Goal: Task Accomplishment & Management: Complete application form

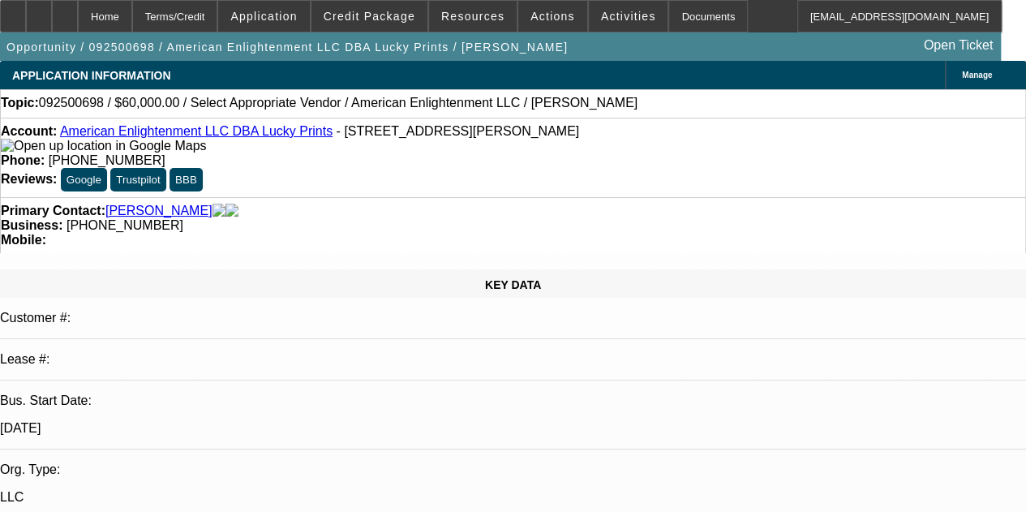
select select "0"
select select "0.1"
select select "4"
click at [52, 17] on div at bounding box center [39, 16] width 26 height 32
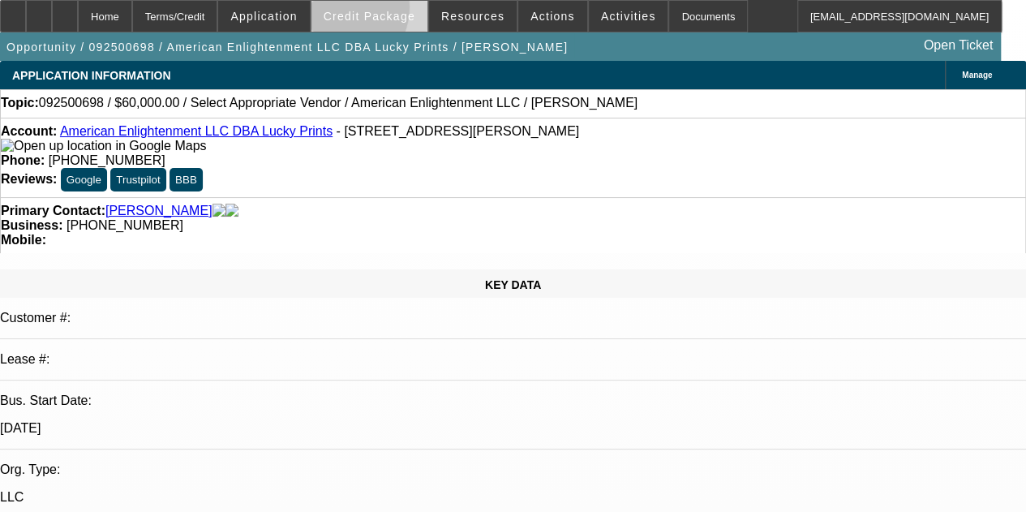
click at [358, 11] on span "Credit Package" at bounding box center [369, 16] width 92 height 13
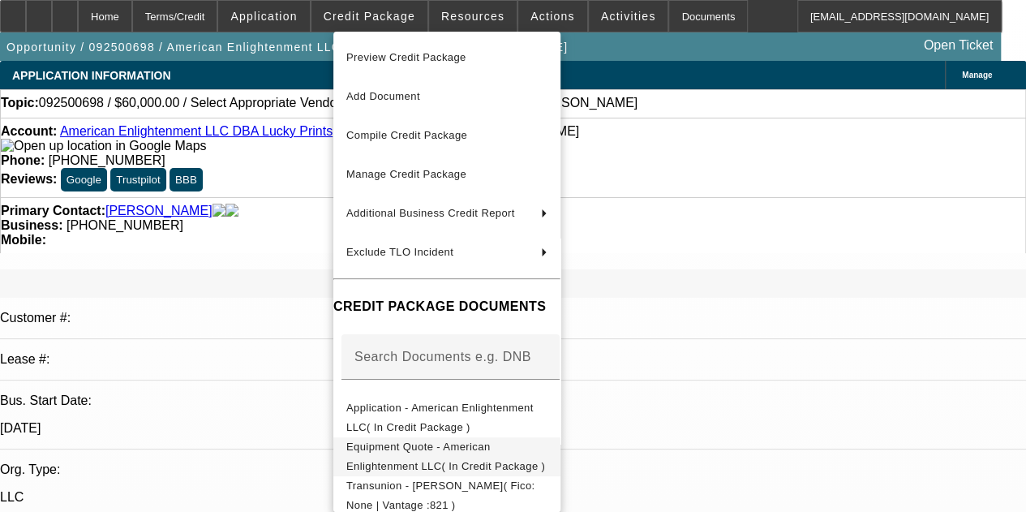
click at [405, 455] on span "Equipment Quote - American Enlightenment LLC( In Credit Package )" at bounding box center [445, 456] width 199 height 32
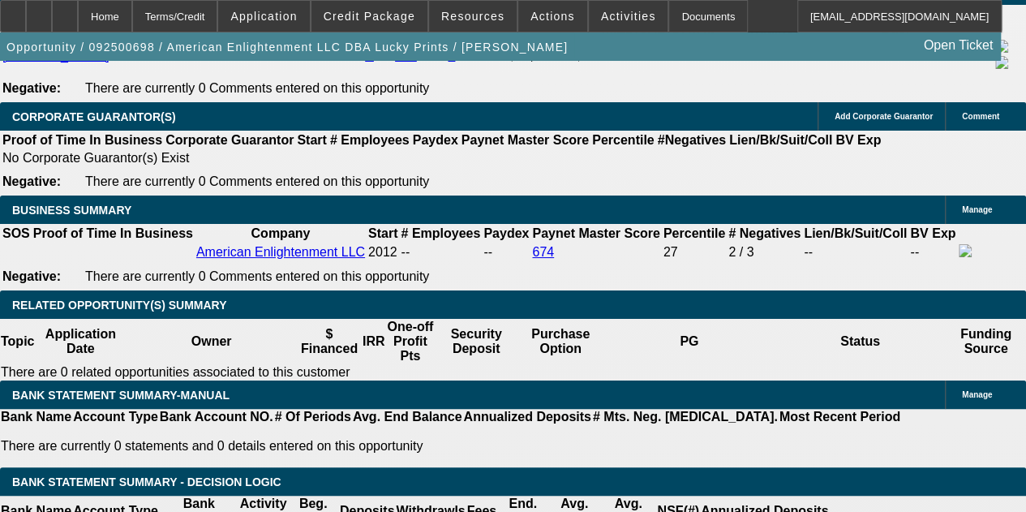
scroll to position [2617, 0]
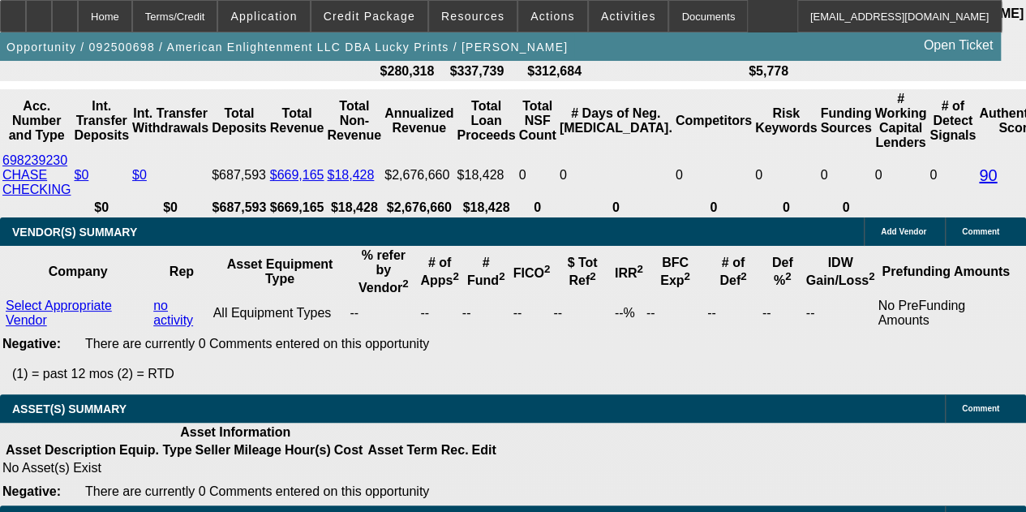
scroll to position [3134, 0]
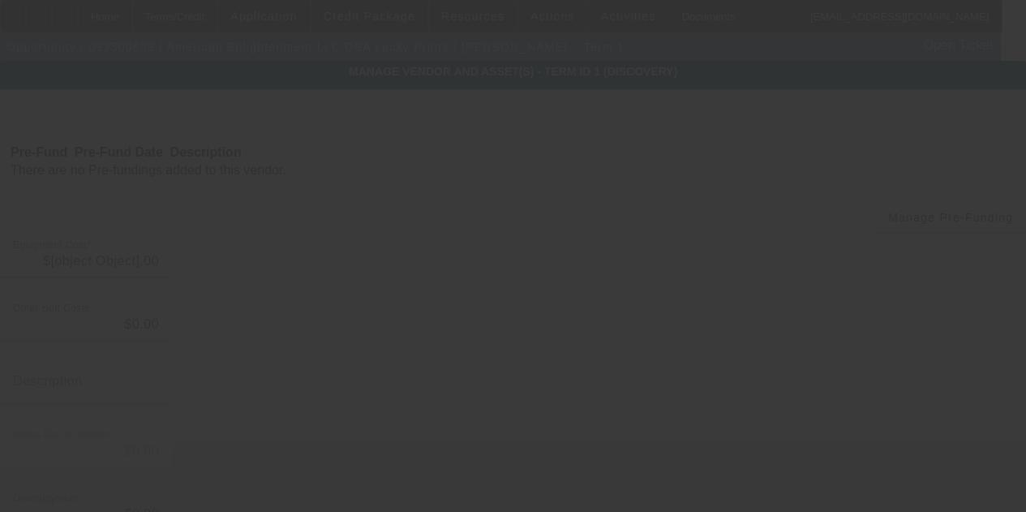
type input "$60,000.00"
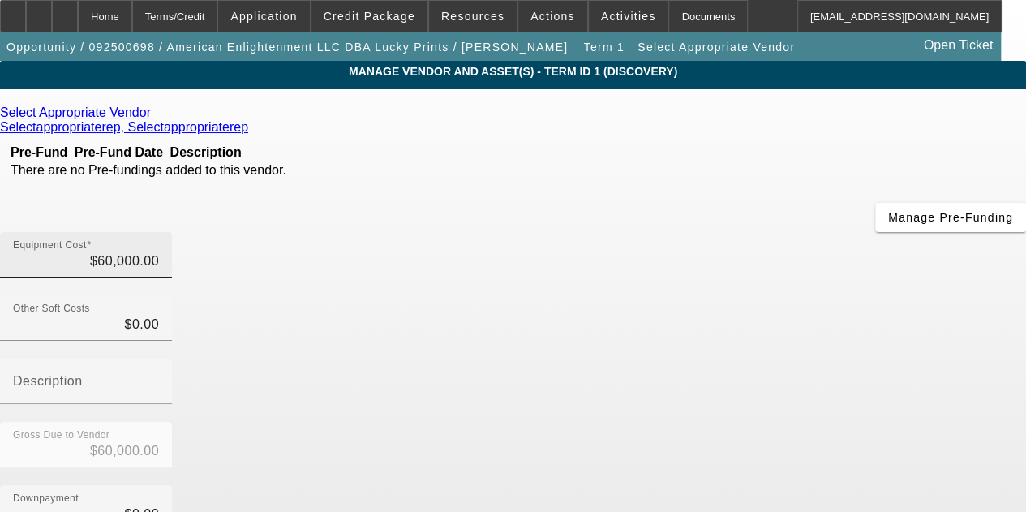
drag, startPoint x: 662, startPoint y: 118, endPoint x: 707, endPoint y: 127, distance: 46.4
click at [159, 232] on div "Equipment Cost $60,000.00" at bounding box center [86, 254] width 146 height 45
drag, startPoint x: 670, startPoint y: 131, endPoint x: 738, endPoint y: 109, distance: 71.5
click at [172, 232] on div "Equipment Cost 60000" at bounding box center [86, 254] width 172 height 45
type input "$60,000.00"
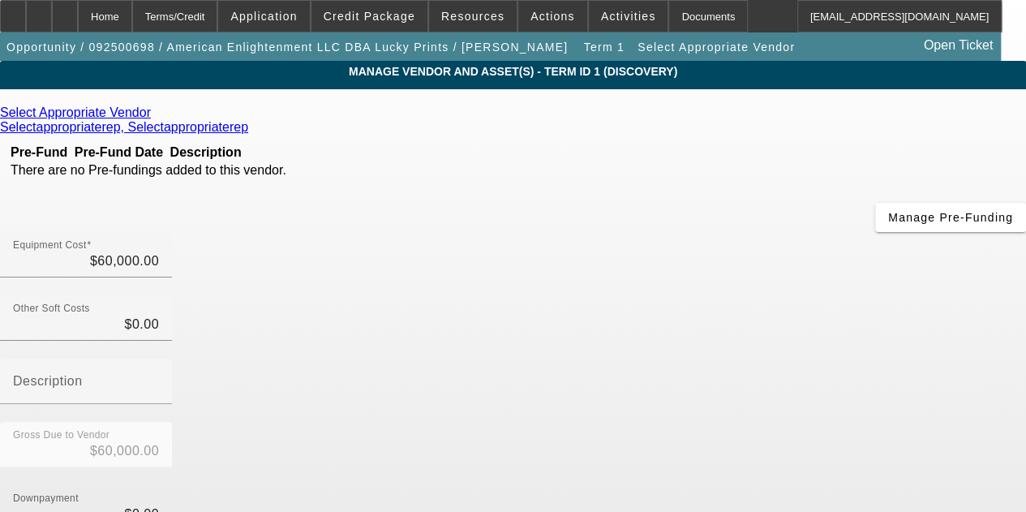
click at [159, 485] on div "Downpayment $0.00" at bounding box center [86, 507] width 146 height 45
type input "06"
type input "$6.00"
type input "$59,994.00"
type input "060"
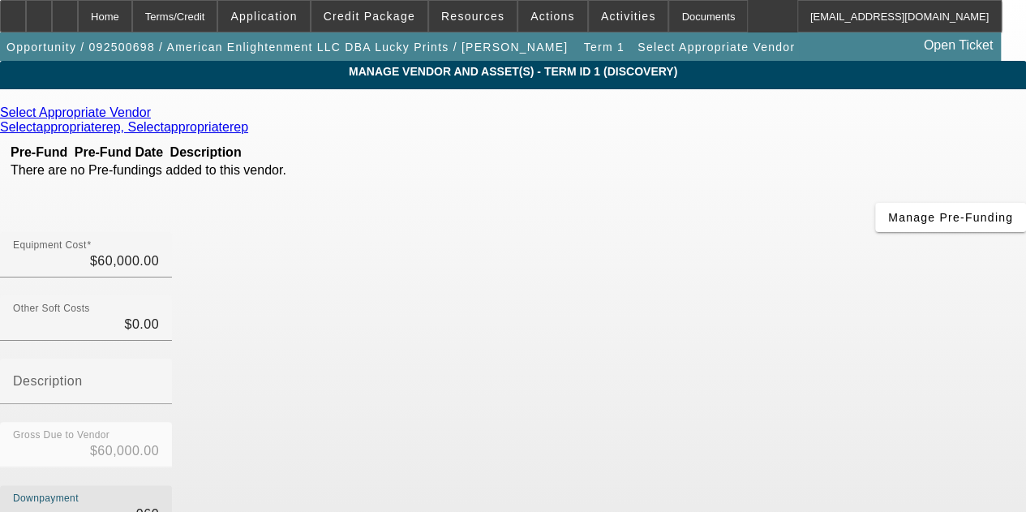
type input "$60.00"
type input "$59,940.00"
type input "0600"
type input "$600.00"
type input "$59,400.00"
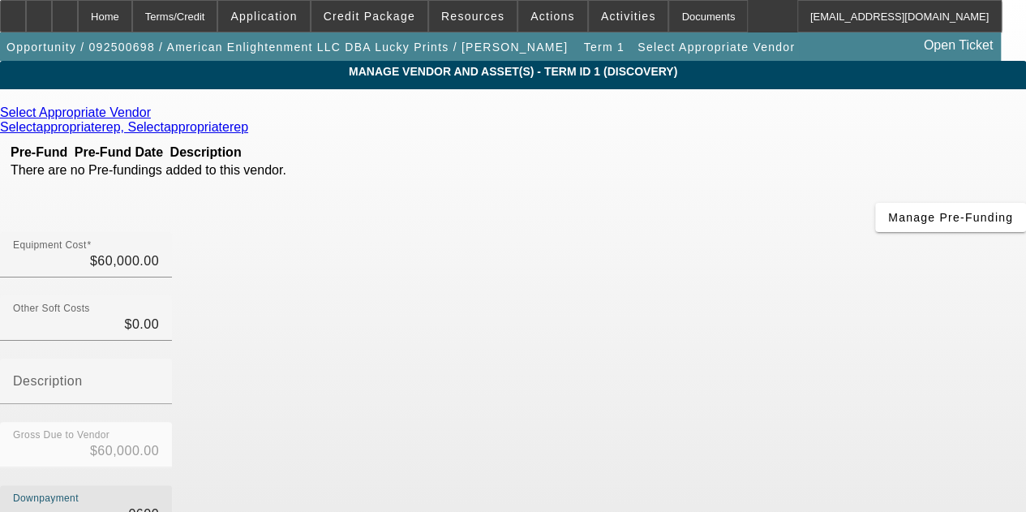
type input "06000"
type input "$6,000.00"
type input "$54,000.00"
type input "060000"
type input "$60,000.00"
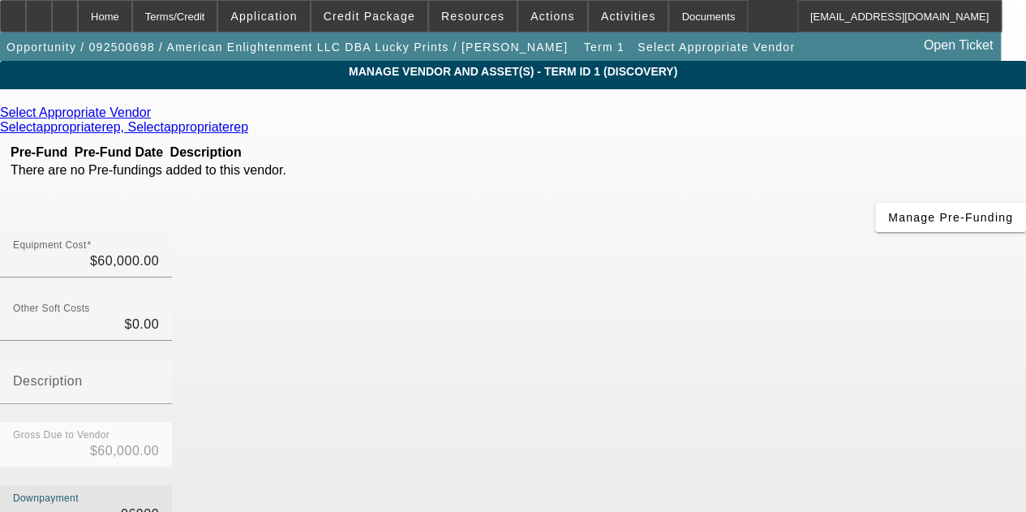
type input "$0.00"
drag, startPoint x: 690, startPoint y: 329, endPoint x: 803, endPoint y: 316, distance: 113.4
click at [803, 485] on div "Downpayment 060000" at bounding box center [513, 516] width 1026 height 63
type input "6"
type input "$6.00"
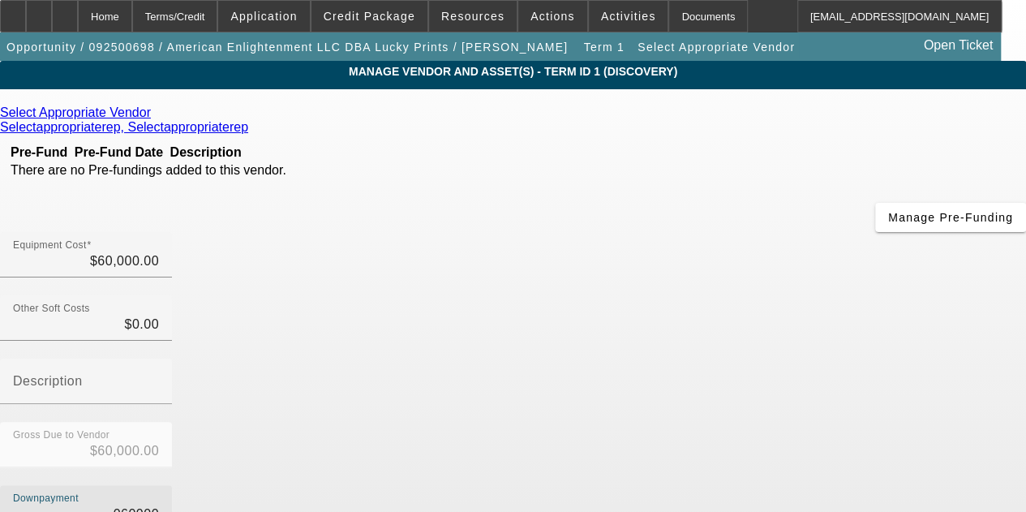
type input "$59,994.00"
type input "60"
type input "$60.00"
type input "$59,940.00"
type input "600"
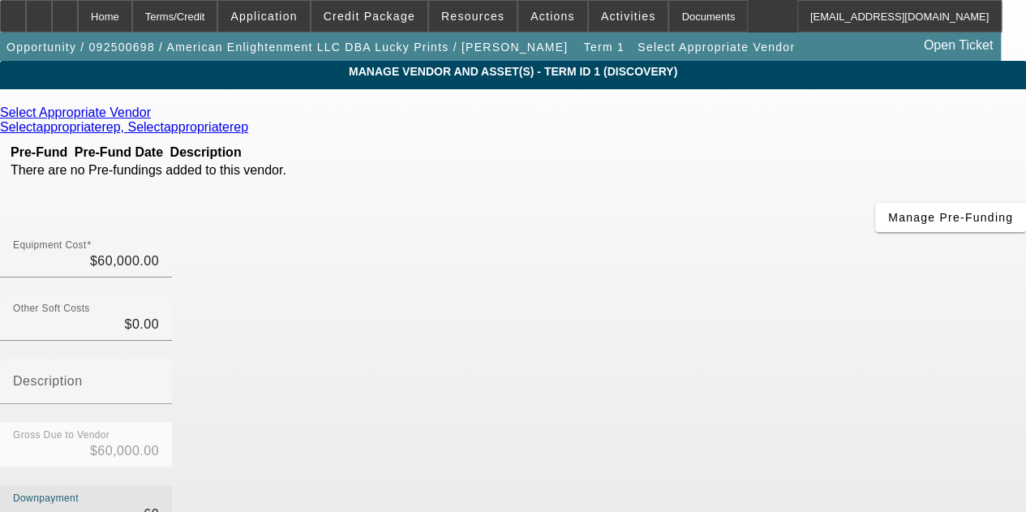
type input "$600.00"
type input "$59,400.00"
type input "6000"
type input "$6,000.00"
type input "$54,000.00"
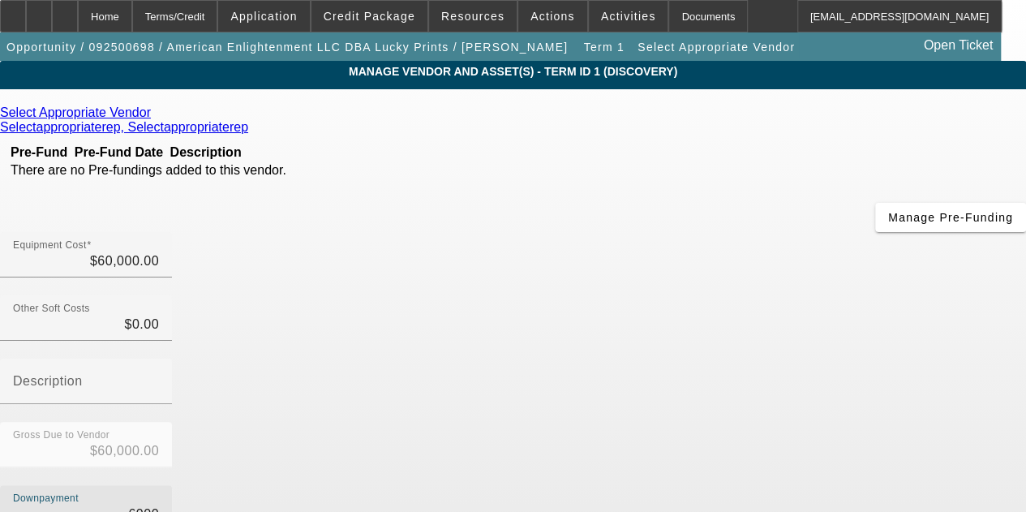
type input "$6,000.00"
click at [1011, 362] on app-vendor-asset-manage "MANAGE VENDOR AND ASSET(S) - Term ID 1 (Discovery) Remove Vendor Select Appropr…" at bounding box center [513, 496] width 1026 height 871
click at [155, 118] on icon at bounding box center [155, 112] width 0 height 14
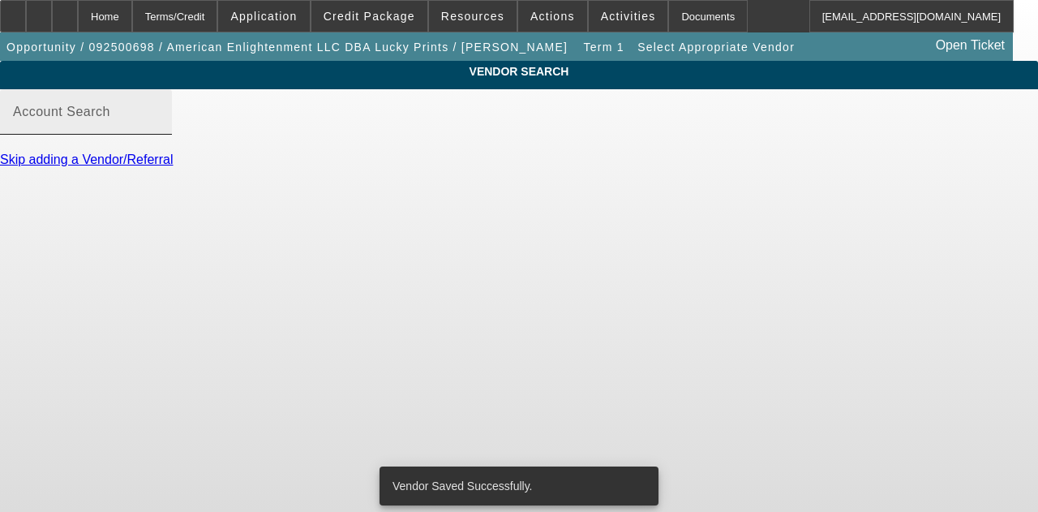
click at [110, 118] on mat-label "Account Search" at bounding box center [61, 112] width 97 height 14
click at [159, 122] on input "Account Search" at bounding box center [86, 118] width 146 height 19
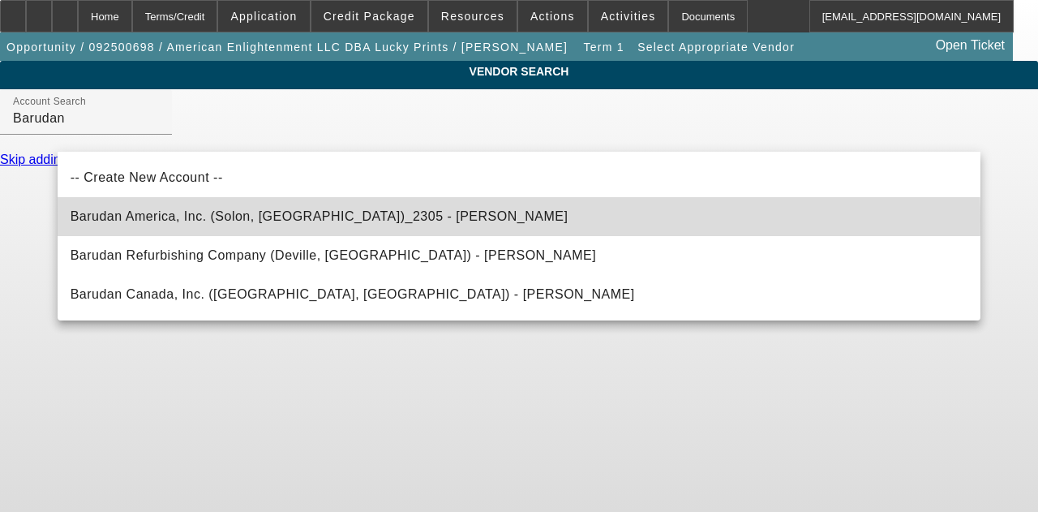
click at [146, 221] on span "Barudan America, Inc. (Solon, [GEOGRAPHIC_DATA])_2305 - [PERSON_NAME]" at bounding box center [320, 216] width 498 height 14
type input "Barudan America, Inc. (Solon, [GEOGRAPHIC_DATA])_2305 - [PERSON_NAME]"
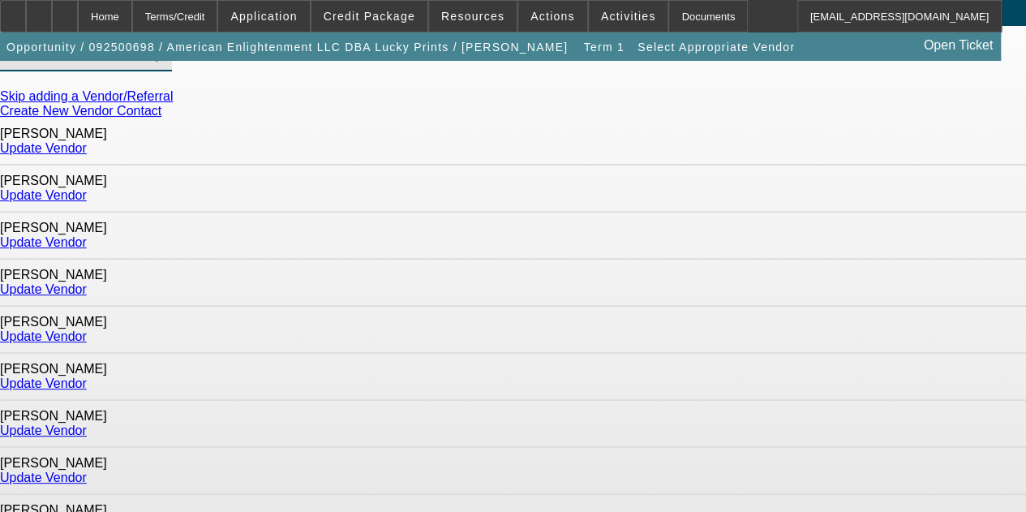
scroll to position [81, 0]
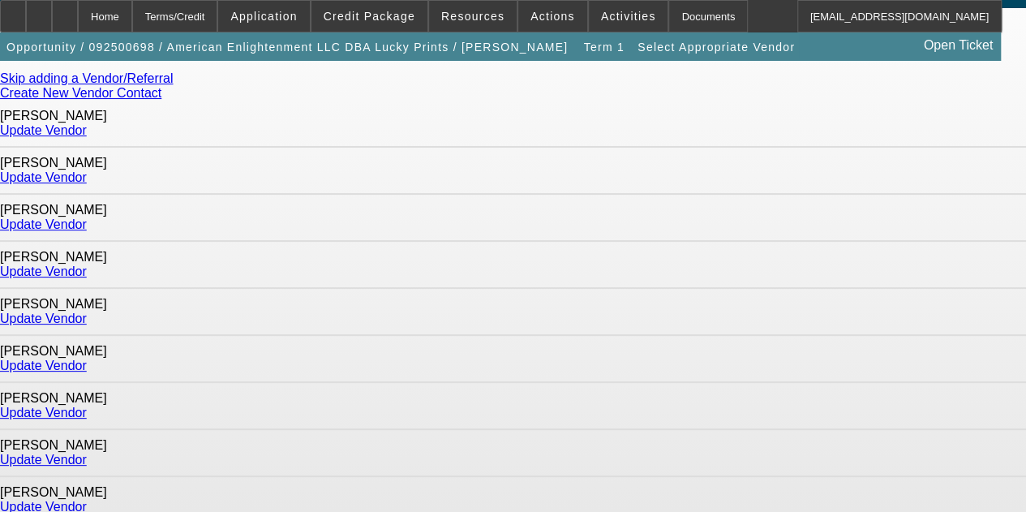
click at [87, 499] on link "Update Vendor" at bounding box center [43, 506] width 87 height 14
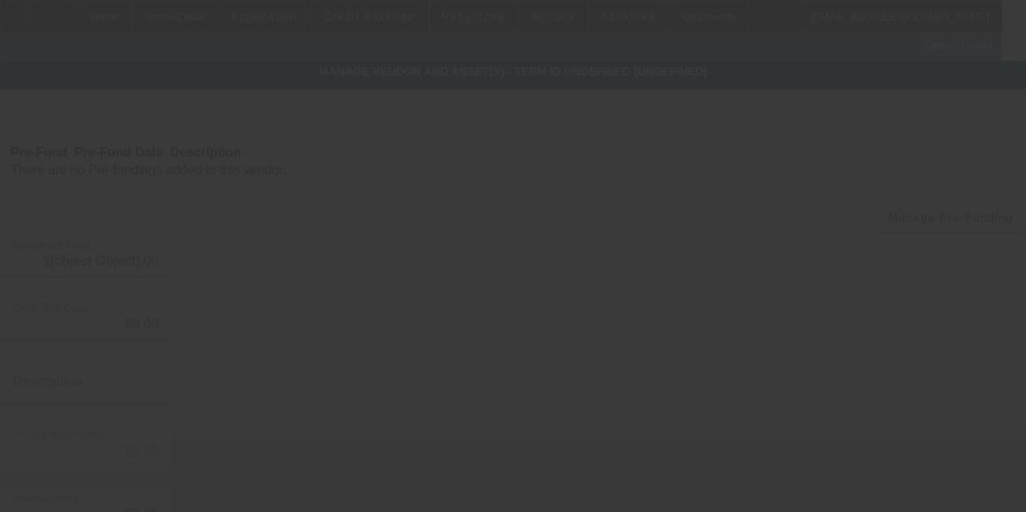
type input "$60,000.00"
type input "$6,000.00"
type input "$54,000.00"
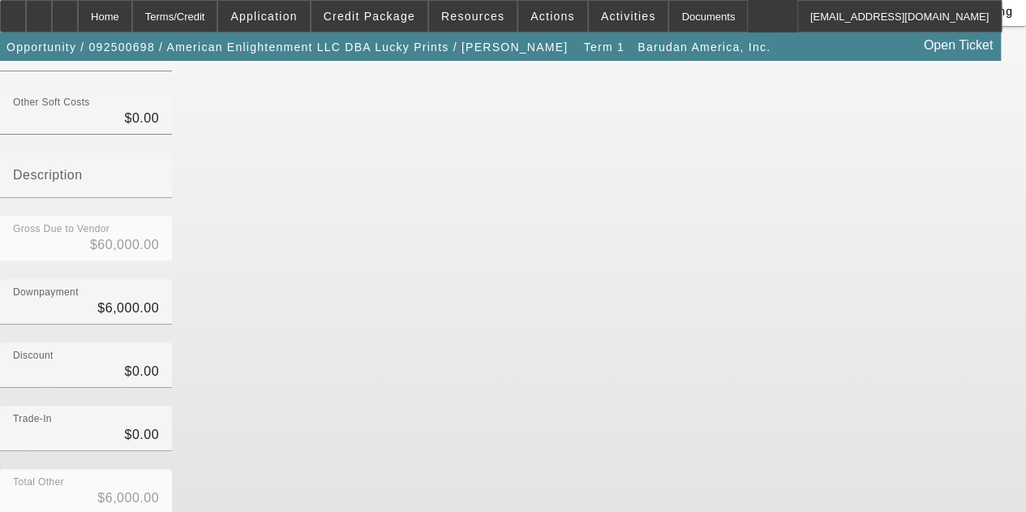
scroll to position [240, 0]
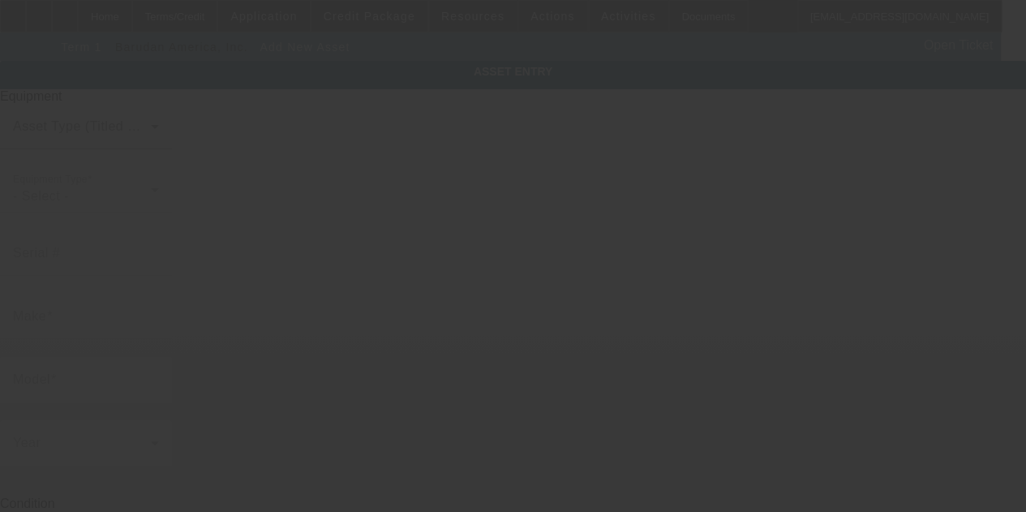
type input "[STREET_ADDRESS][PERSON_NAME]"
type input "Ste C303"
type input "[GEOGRAPHIC_DATA]"
type input "60612"
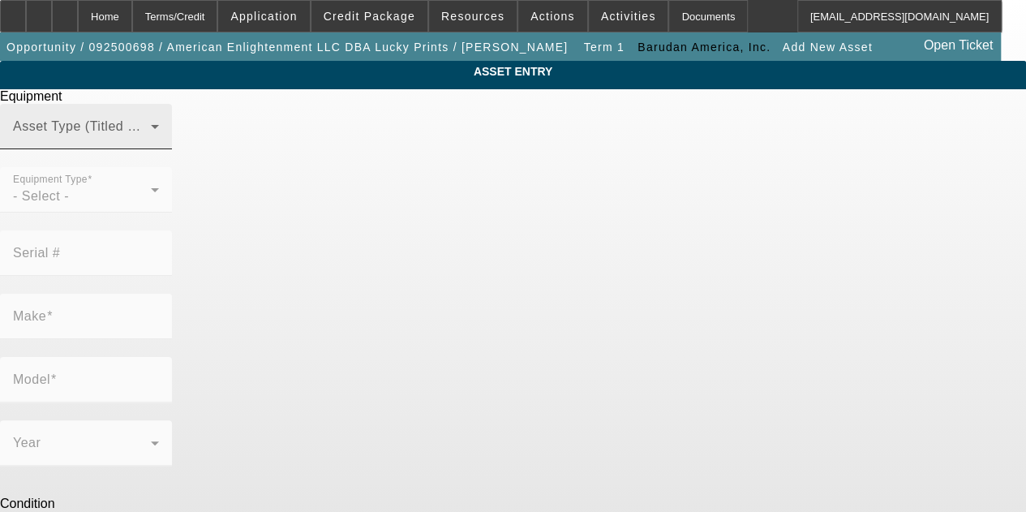
click at [212, 133] on mat-label "Asset Type (Titled or Non-Titled)" at bounding box center [112, 126] width 199 height 14
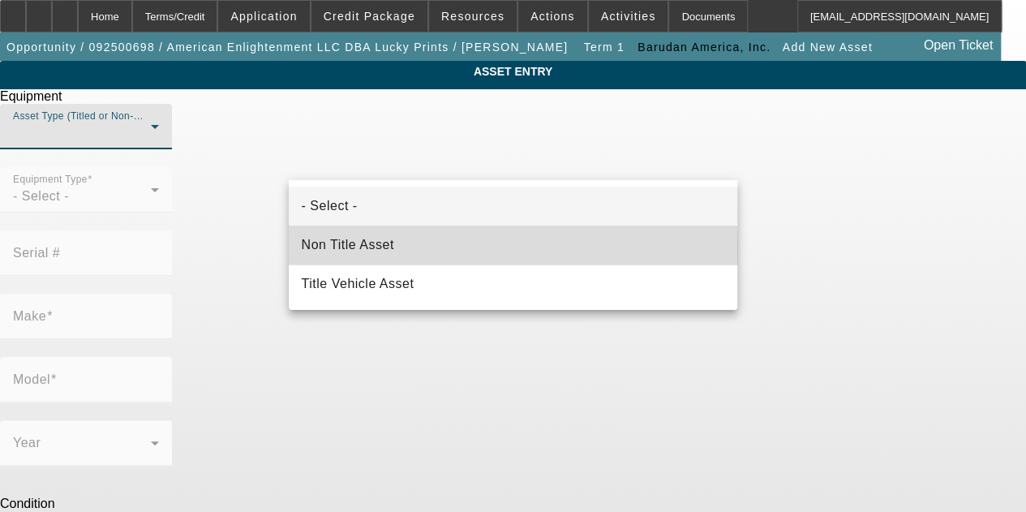
click at [339, 251] on span "Non Title Asset" at bounding box center [348, 244] width 92 height 19
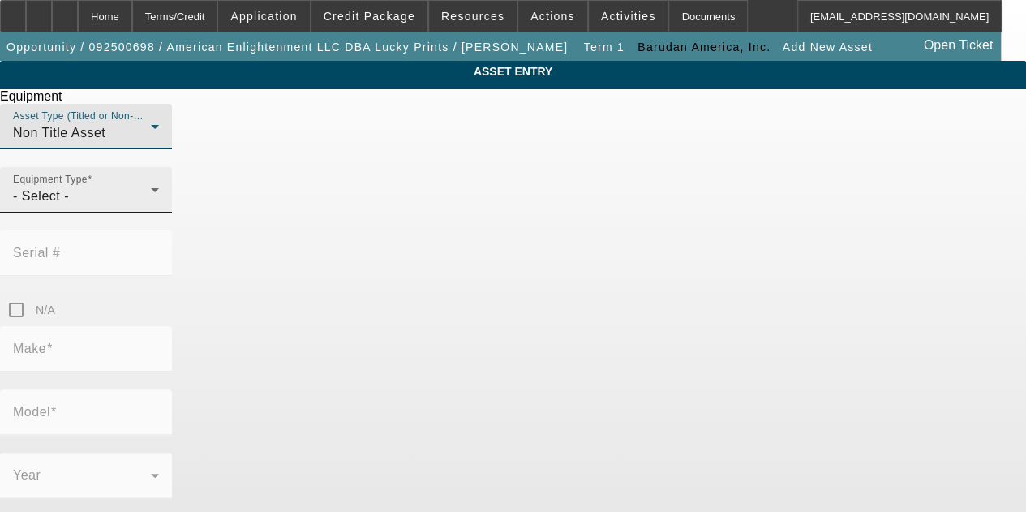
click at [151, 206] on div "- Select -" at bounding box center [82, 195] width 138 height 19
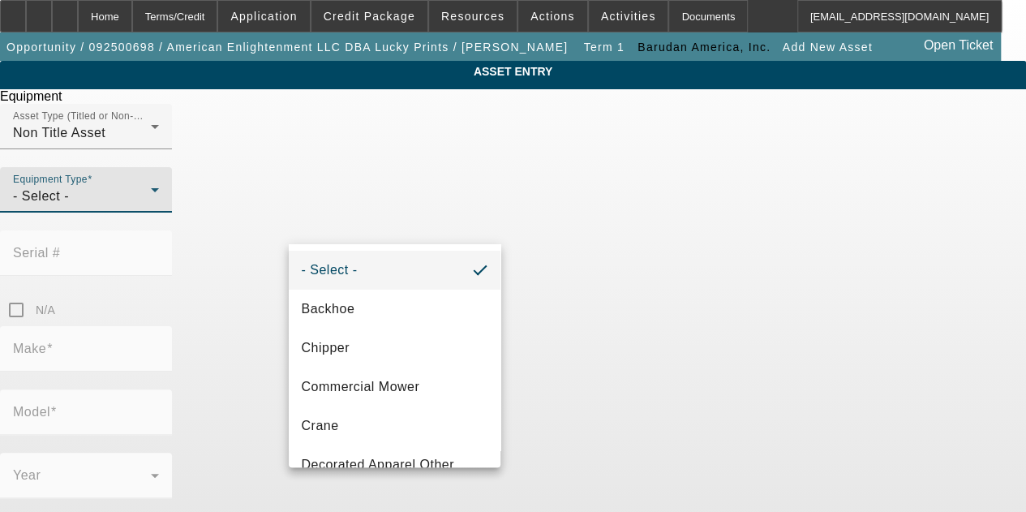
scroll to position [95, 0]
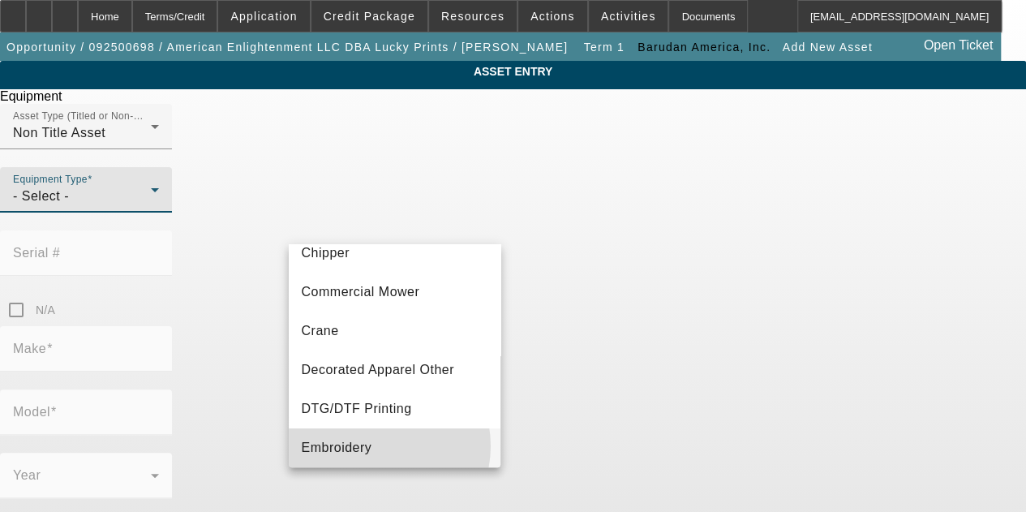
click at [375, 445] on mat-option "Embroidery" at bounding box center [395, 447] width 212 height 39
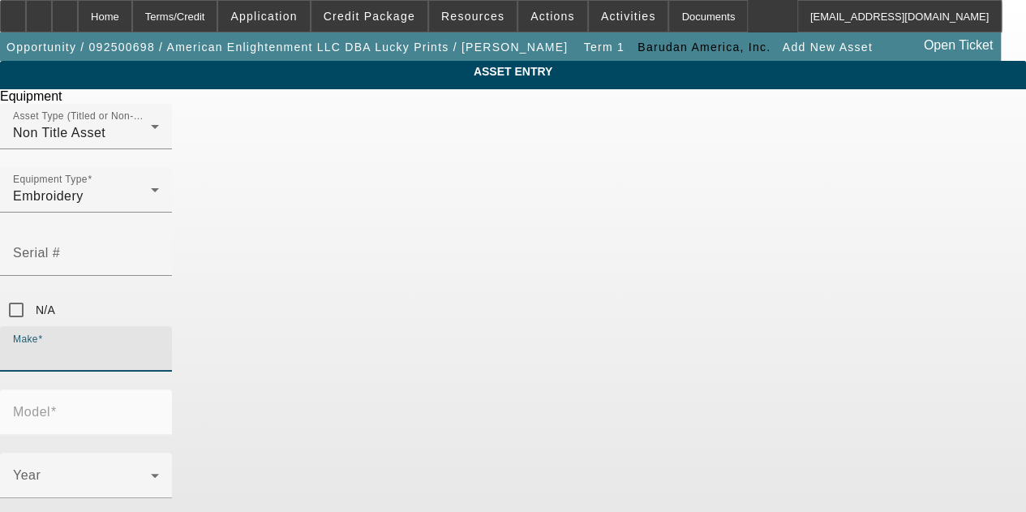
click at [159, 345] on input "Make" at bounding box center [86, 354] width 146 height 19
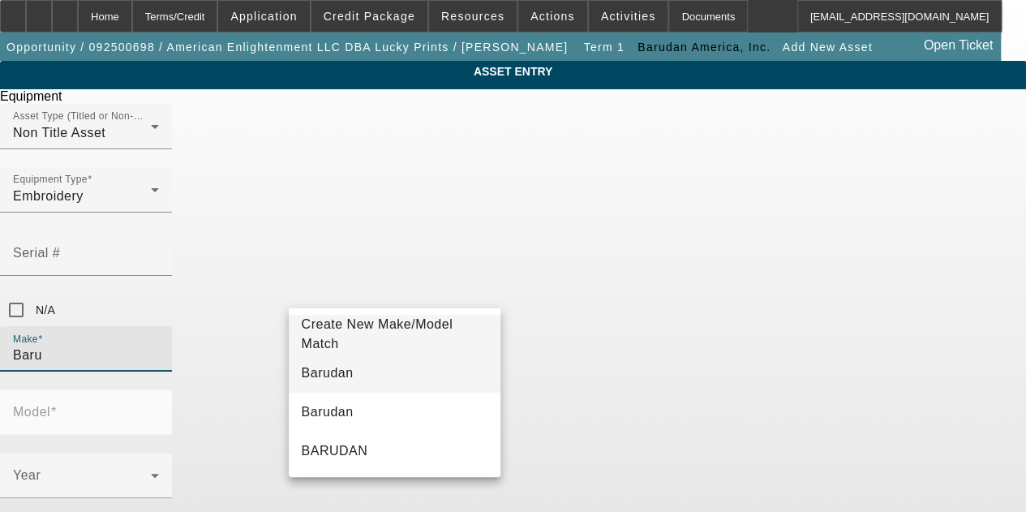
click at [338, 363] on span "Barudan" at bounding box center [328, 372] width 52 height 19
type input "Barudan"
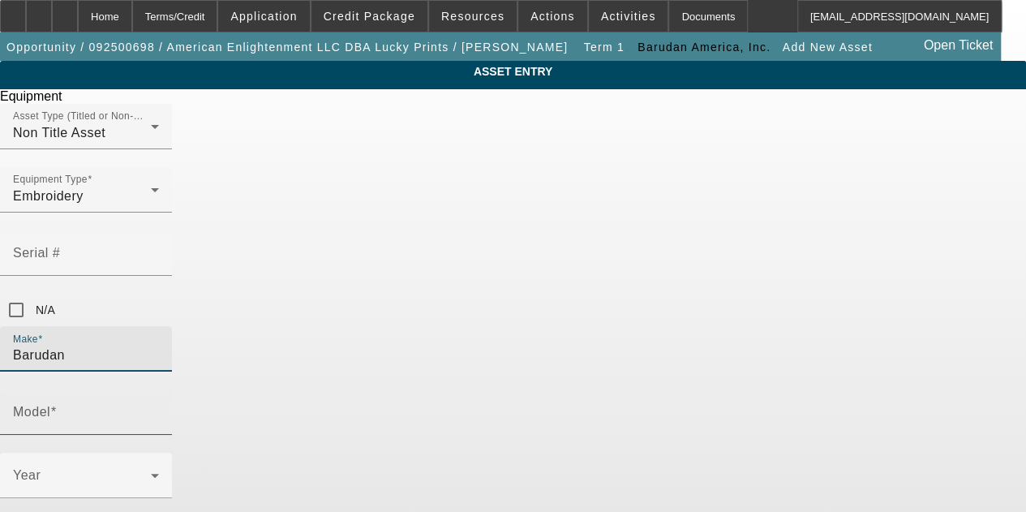
click at [50, 405] on mat-label "Model" at bounding box center [31, 412] width 37 height 14
click at [159, 409] on input "Model" at bounding box center [86, 418] width 146 height 19
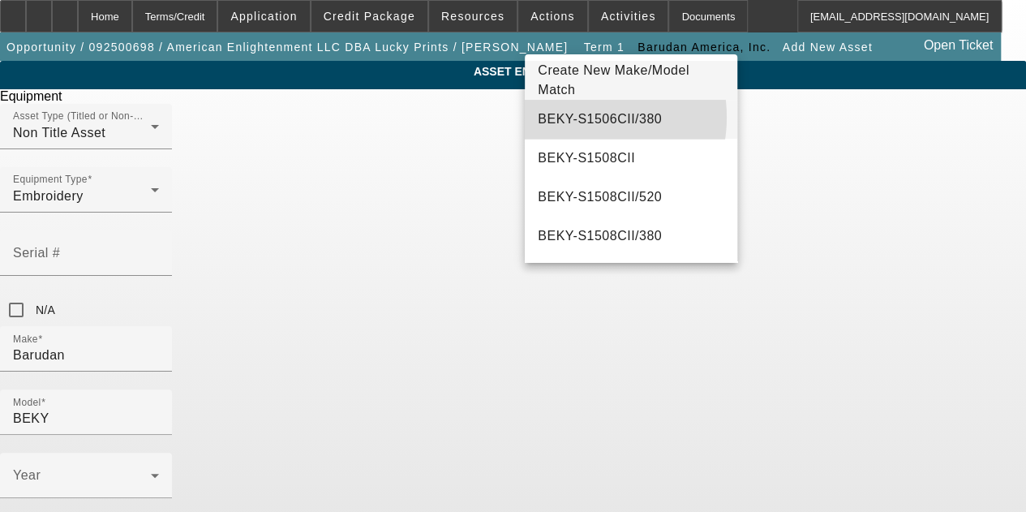
click at [572, 118] on span "BEKY-S1506CII/380" at bounding box center [600, 119] width 124 height 14
type input "BEKY-S1506CII/380"
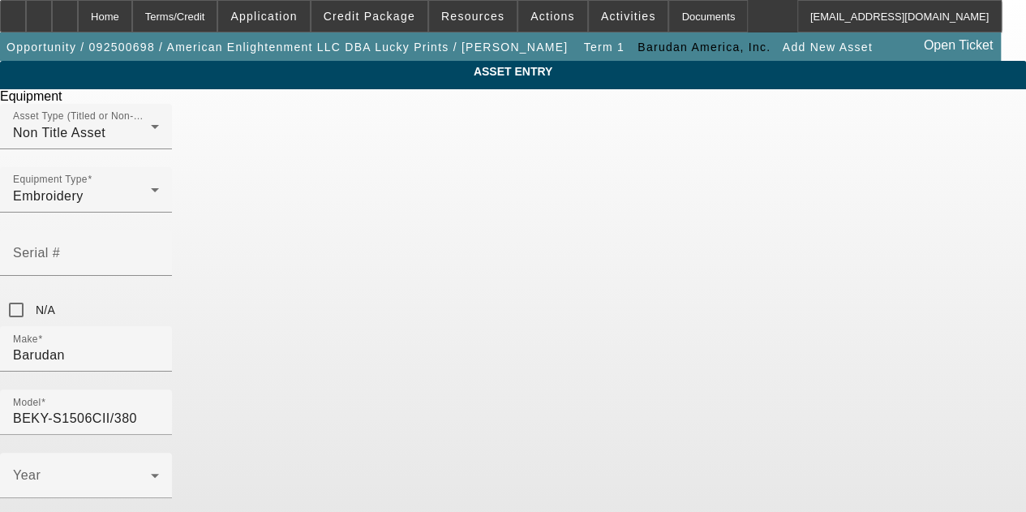
radio input "true"
click at [159, 452] on div "Year" at bounding box center [86, 474] width 146 height 45
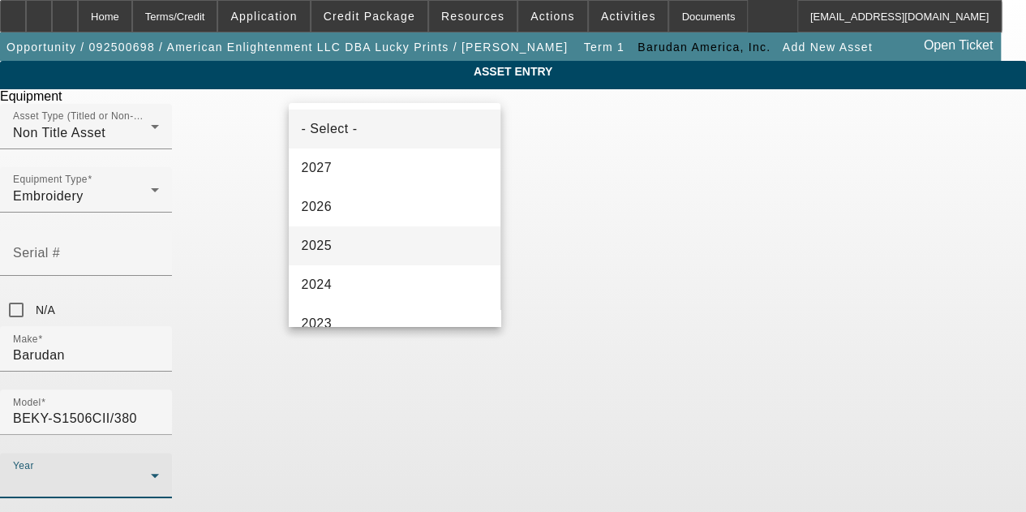
click at [347, 256] on mat-option "2025" at bounding box center [395, 245] width 212 height 39
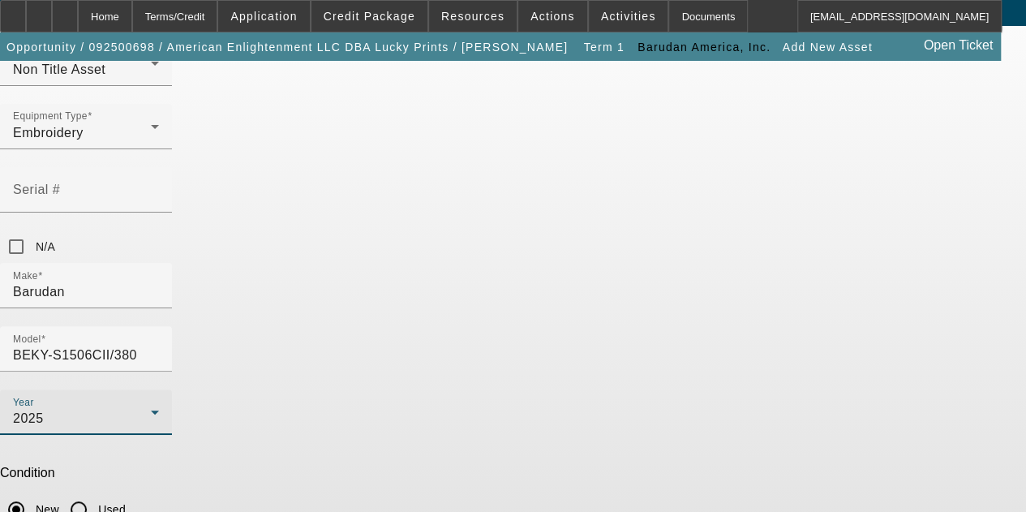
scroll to position [101, 0]
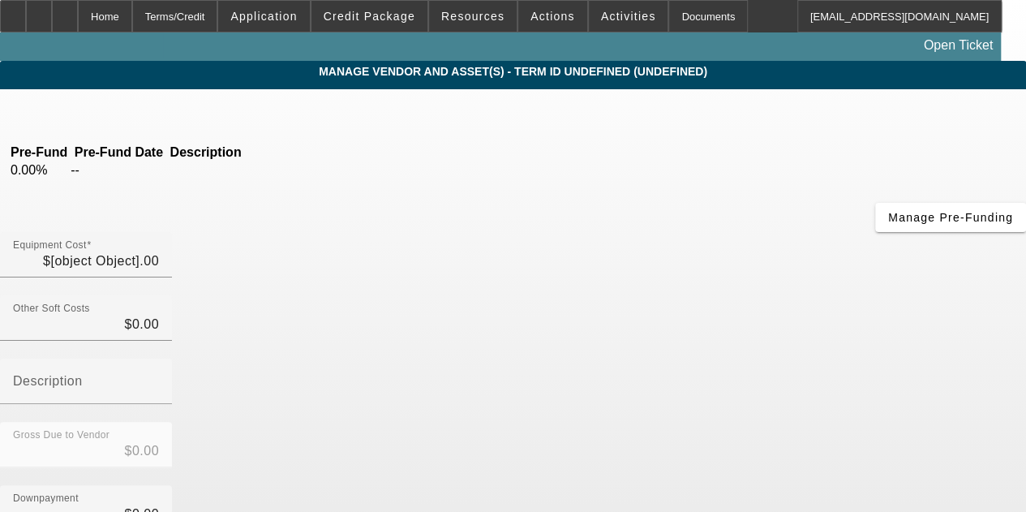
type input "$60,000.00"
type input "$6,000.00"
type input "$54,000.00"
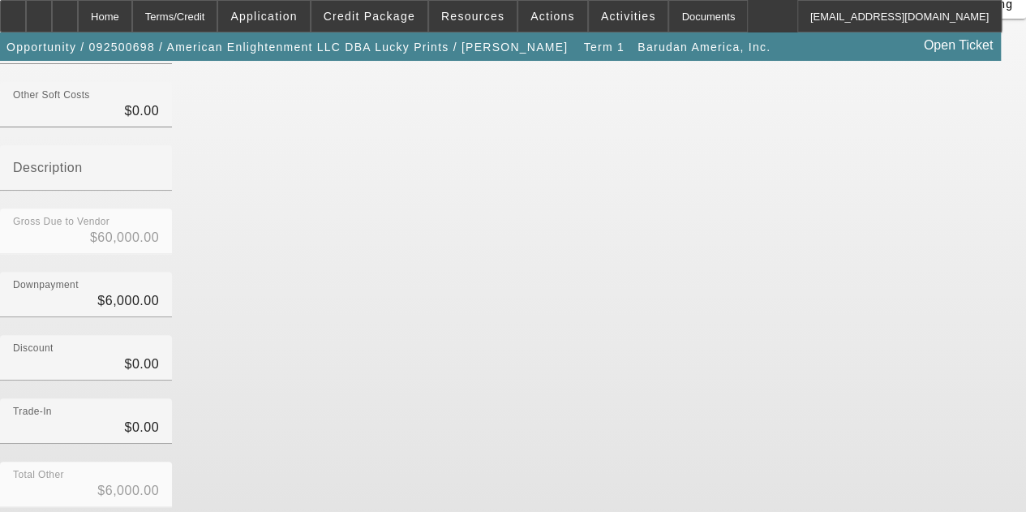
scroll to position [246, 0]
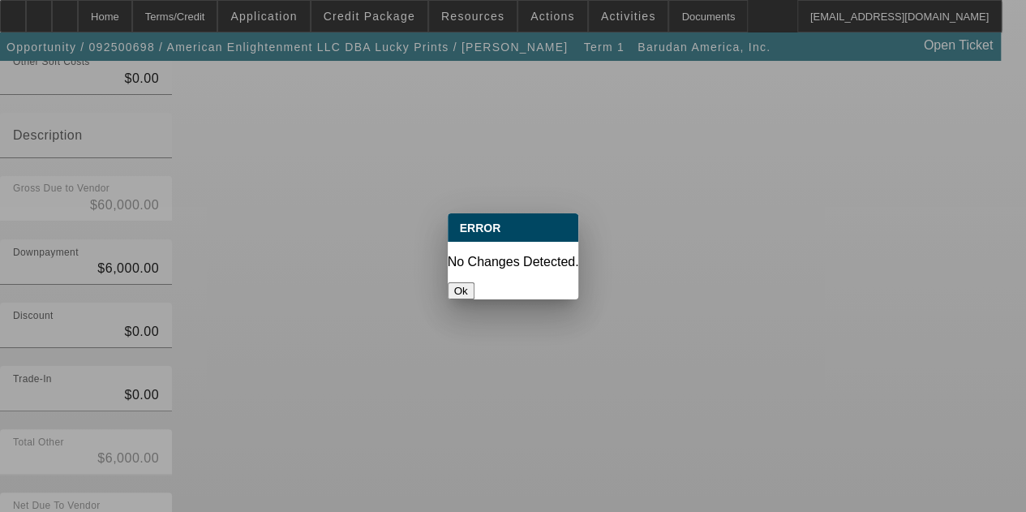
scroll to position [0, 0]
click at [474, 283] on button "Ok" at bounding box center [461, 290] width 27 height 17
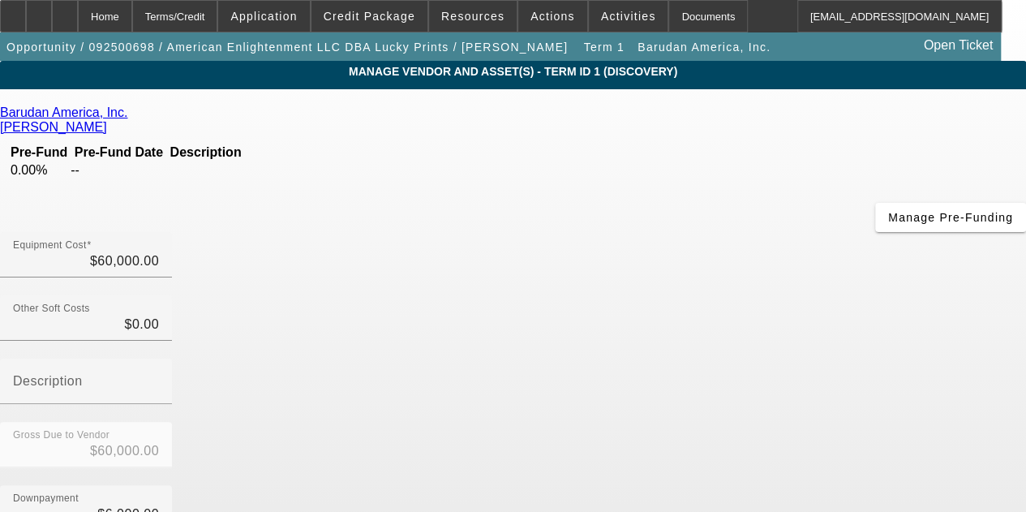
scroll to position [246, 0]
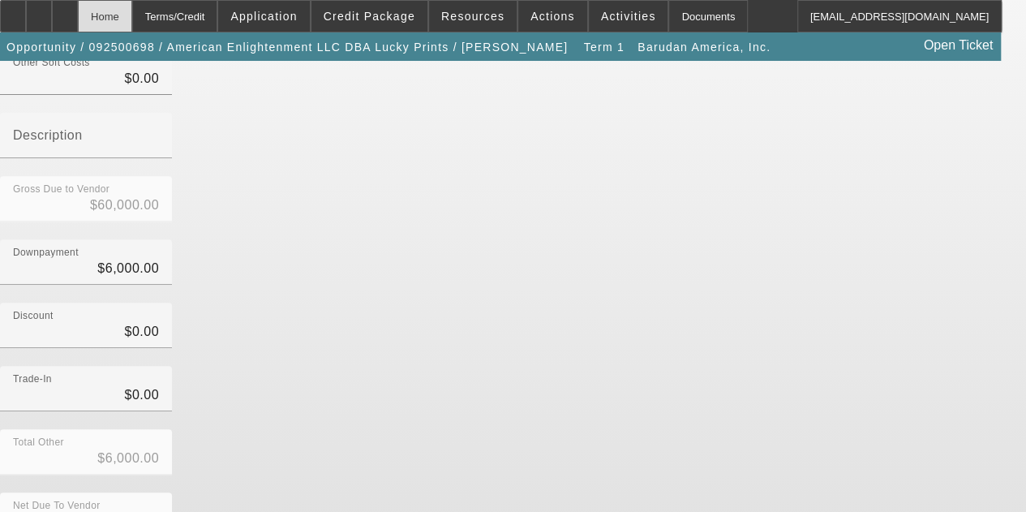
click at [132, 16] on div "Home" at bounding box center [105, 16] width 54 height 32
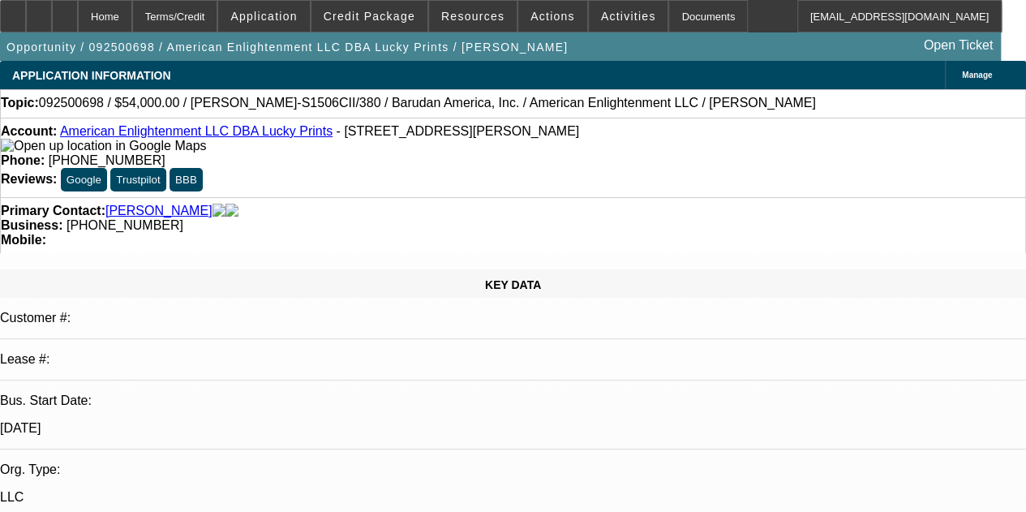
select select "0"
select select "0.1"
select select "4"
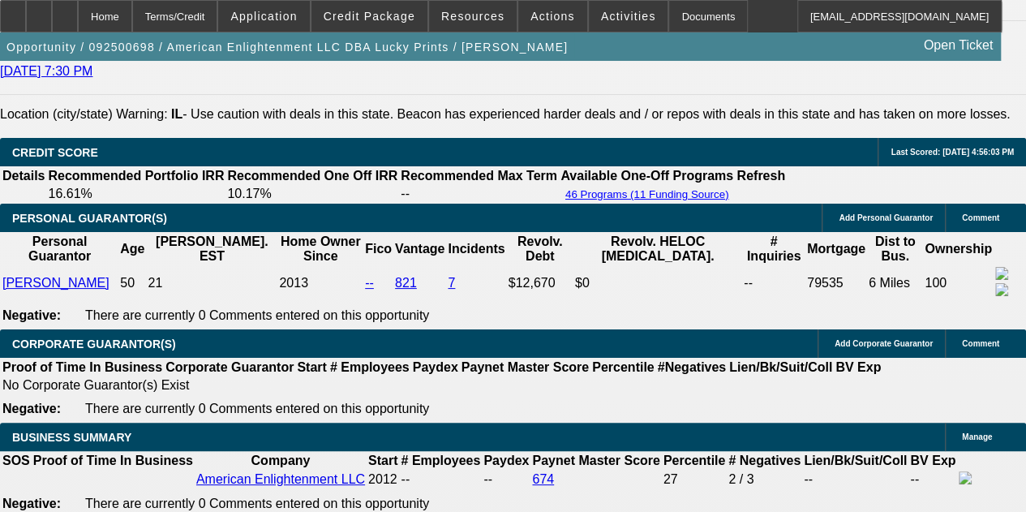
scroll to position [2244, 0]
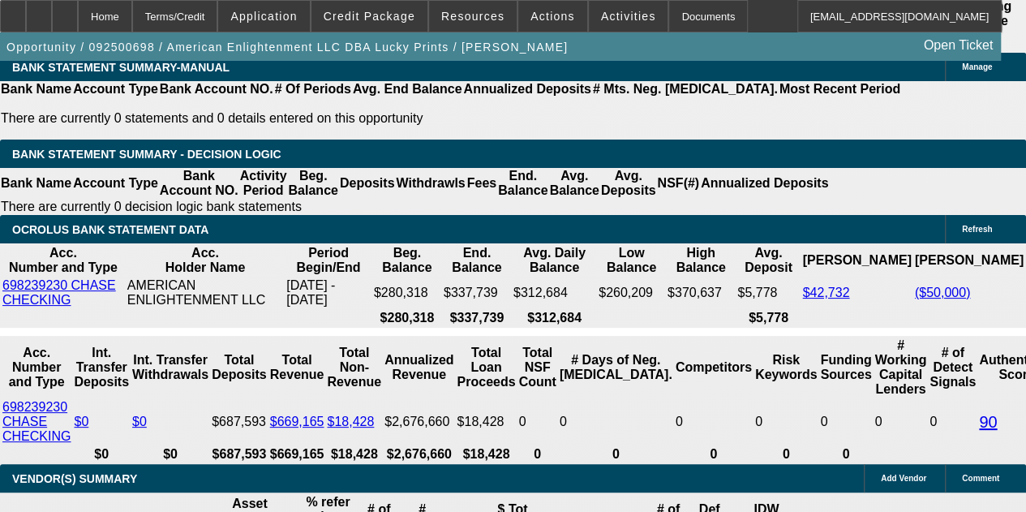
scroll to position [2817, 0]
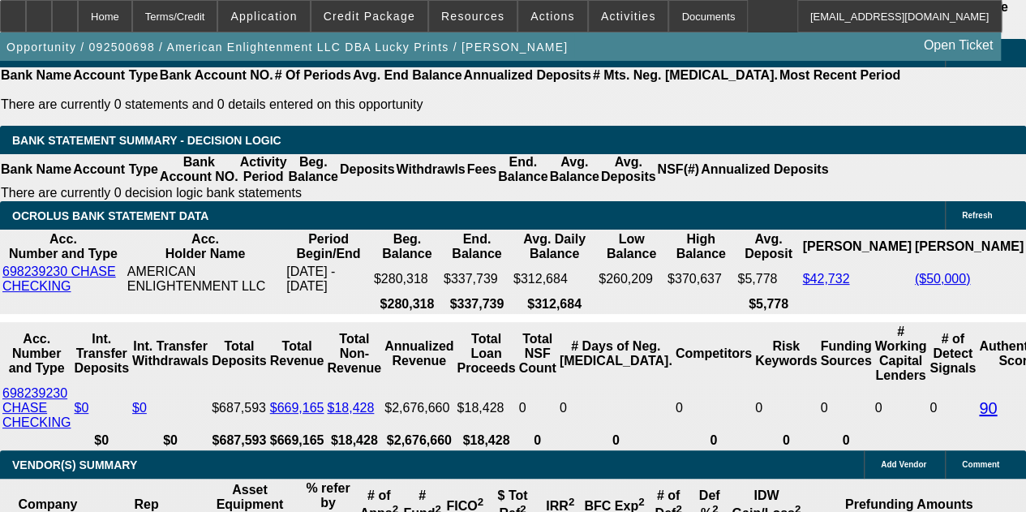
drag, startPoint x: 269, startPoint y: 384, endPoint x: 328, endPoint y: 396, distance: 59.6
type input "UNKNOWN"
type input "48"
type input "$1,331.01"
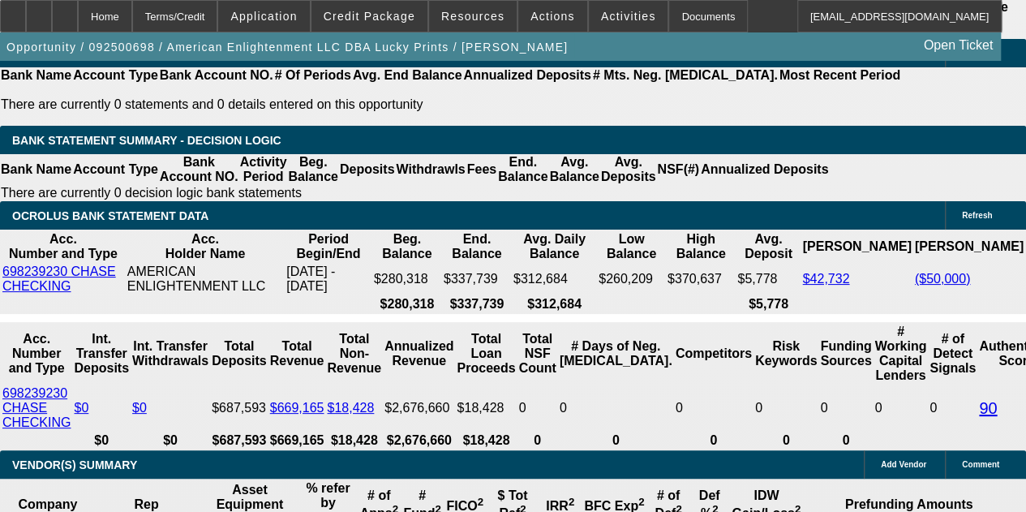
type input "48"
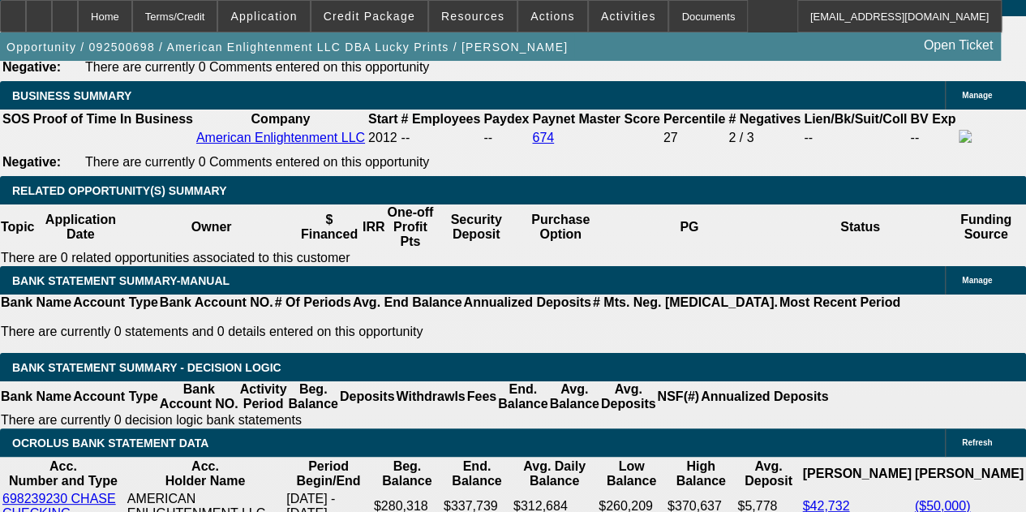
scroll to position [2594, 0]
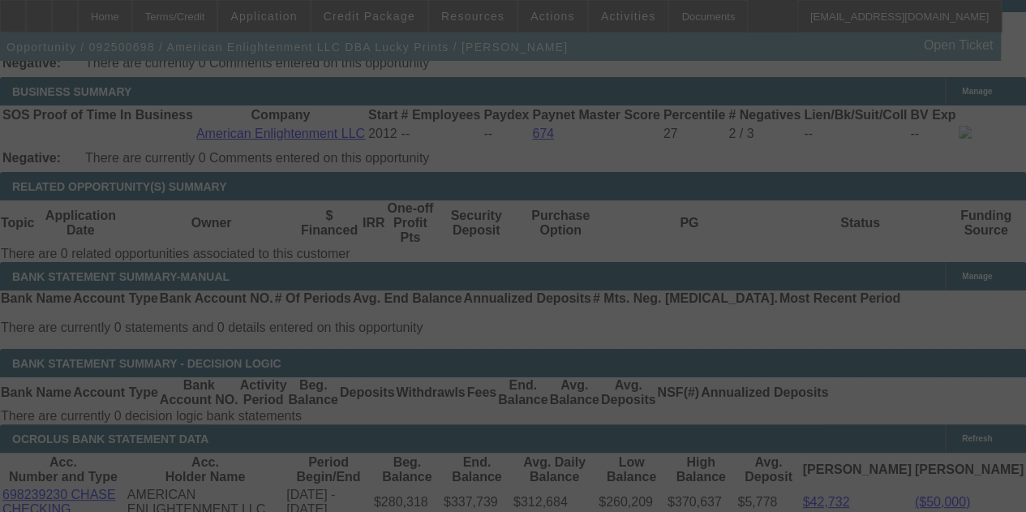
select select "0"
select select "0.1"
select select "4"
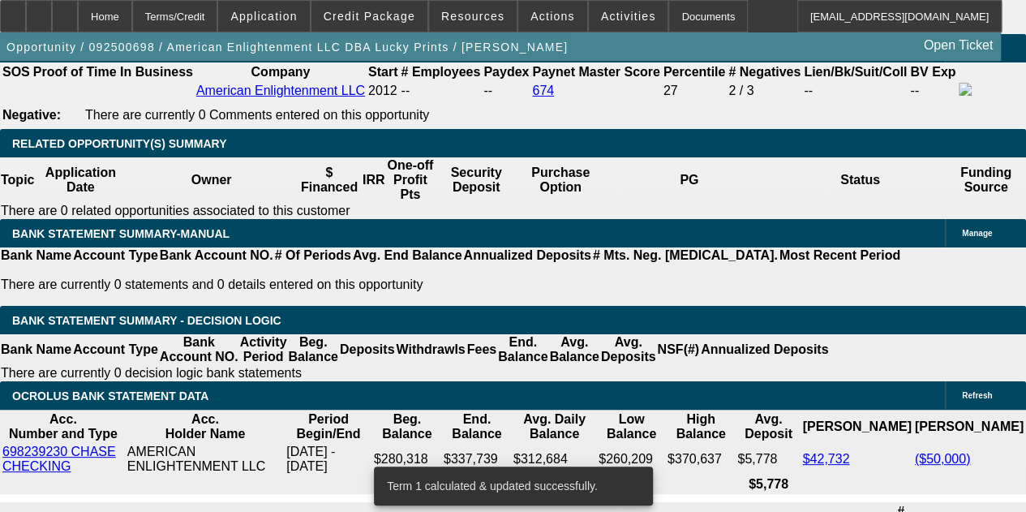
scroll to position [2646, 0]
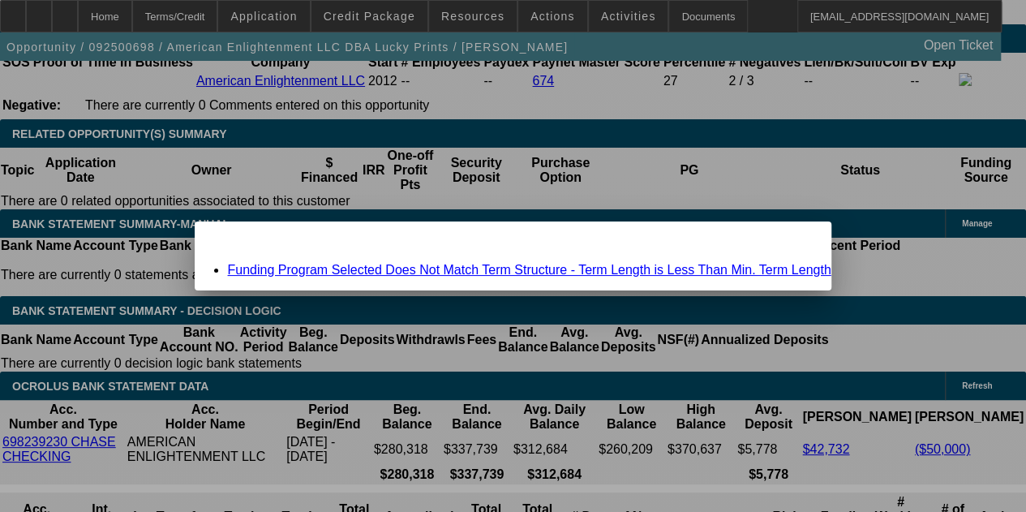
click at [363, 266] on link "Funding Program Selected Does Not Match Term Structure - Term Length is Less Th…" at bounding box center [528, 270] width 603 height 14
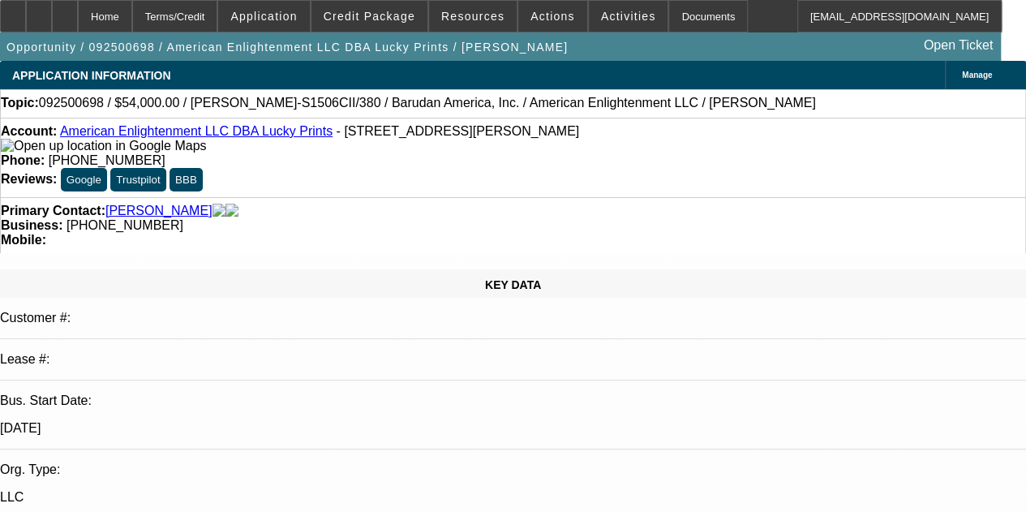
scroll to position [2646, 0]
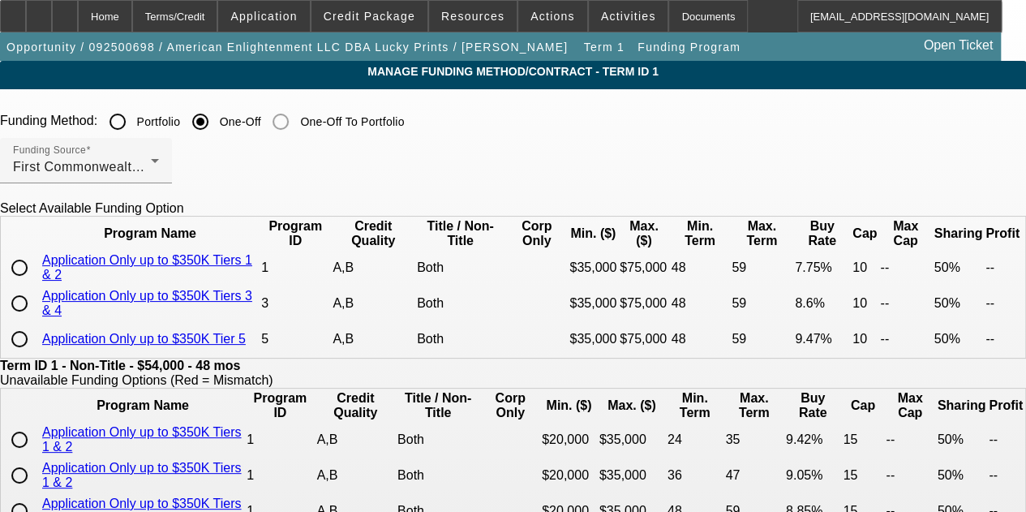
click at [36, 284] on input "radio" at bounding box center [19, 267] width 32 height 32
radio input "true"
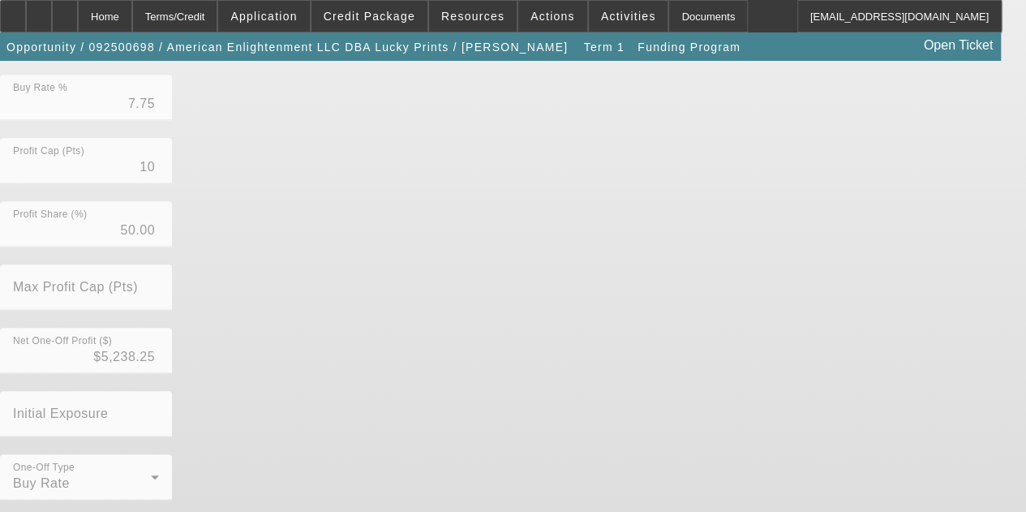
scroll to position [595, 0]
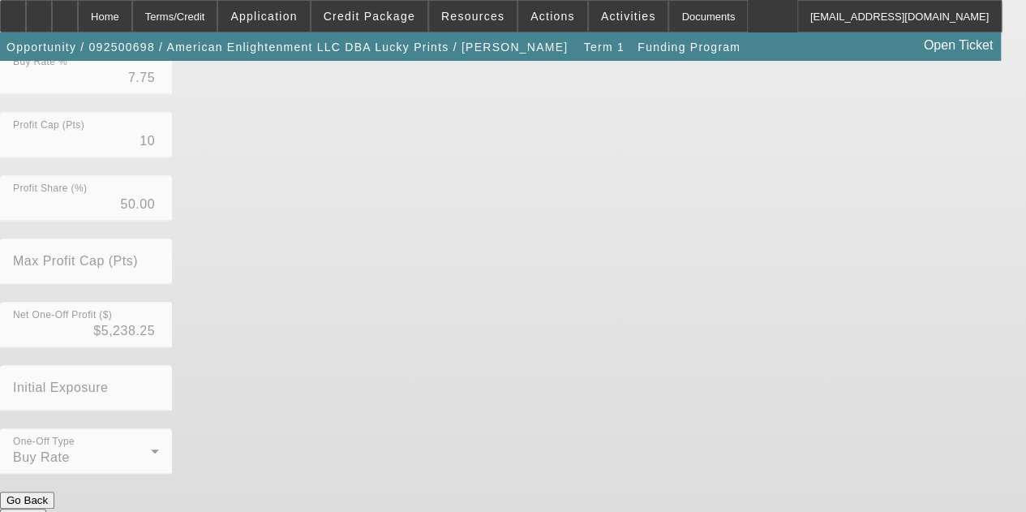
click at [46, 508] on button "Submit" at bounding box center [23, 516] width 46 height 17
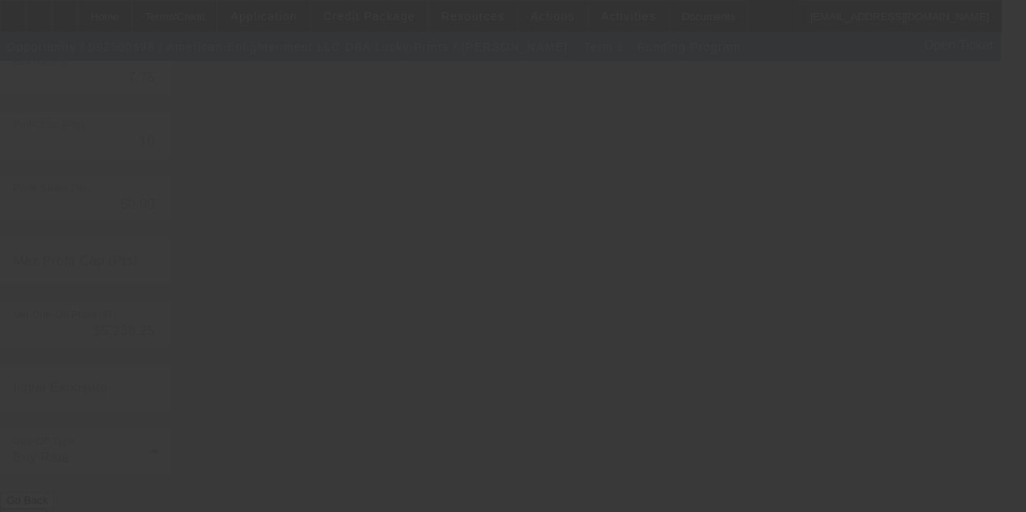
type input "7.77"
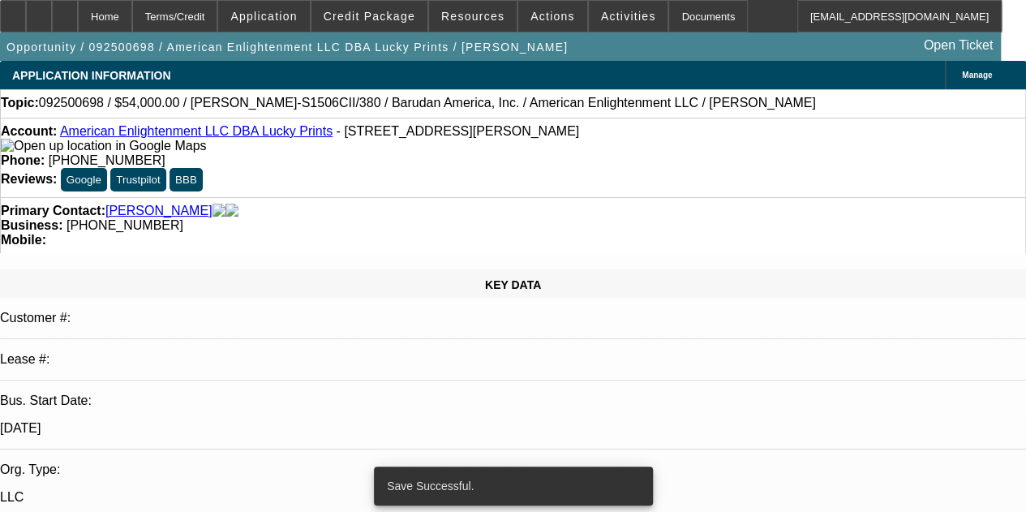
select select "0"
select select "0.1"
select select "4"
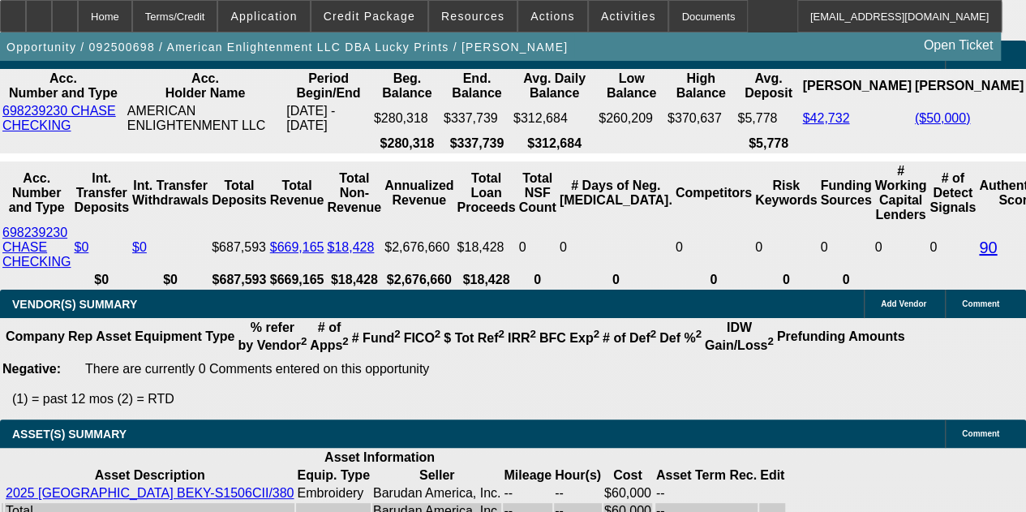
scroll to position [3077, 0]
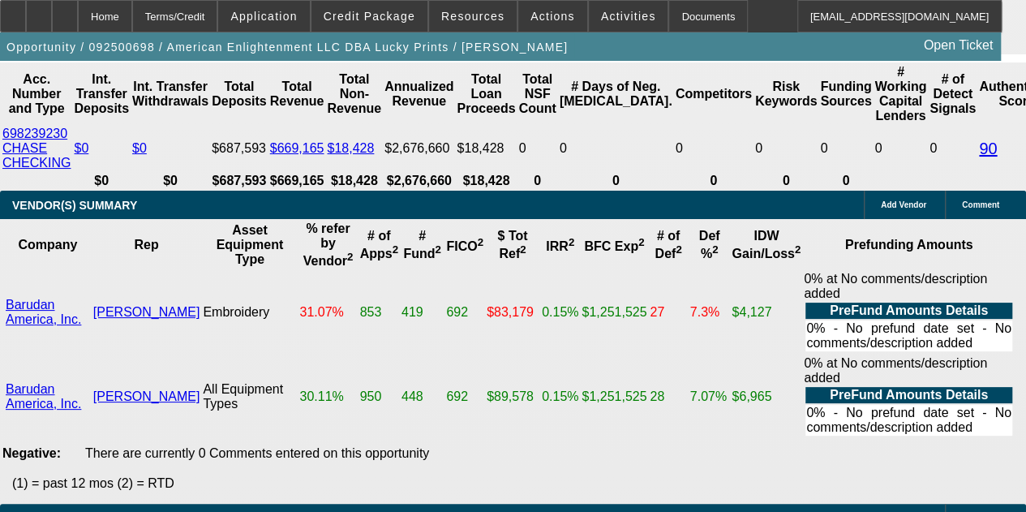
drag, startPoint x: 312, startPoint y: 191, endPoint x: 420, endPoint y: 213, distance: 110.2
type input "UNKNOWN"
type input "7"
type input "$1,293.10"
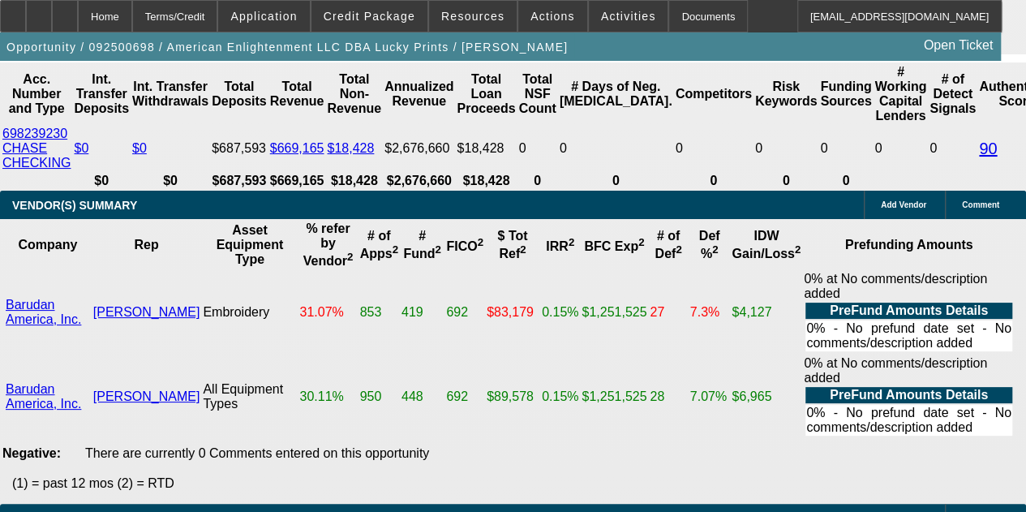
type input "7.7"
type input "$1,310.71"
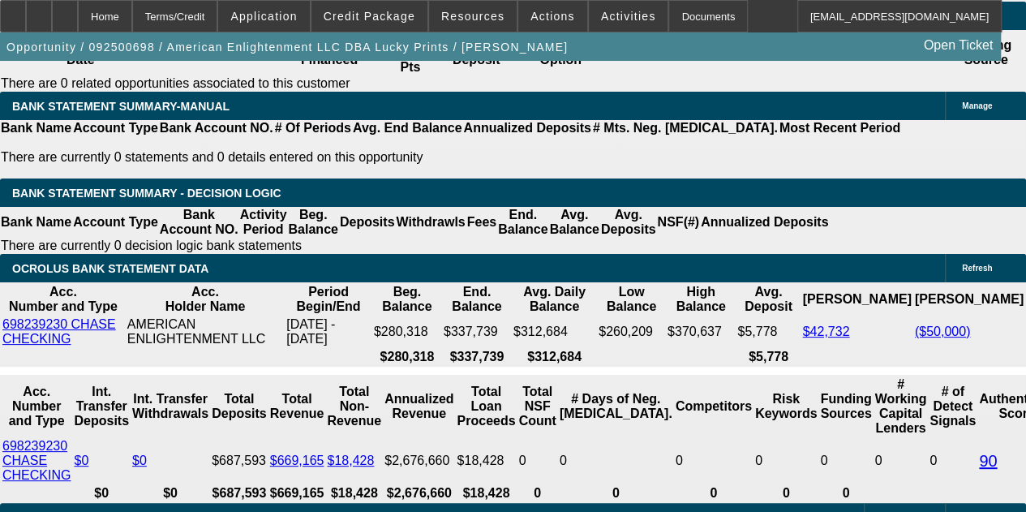
scroll to position [2755, 0]
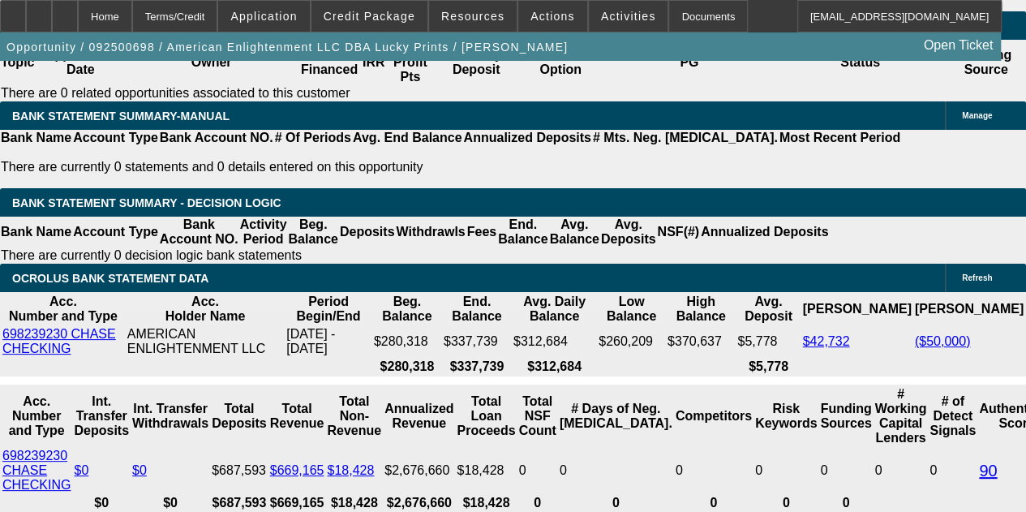
type input "7.7"
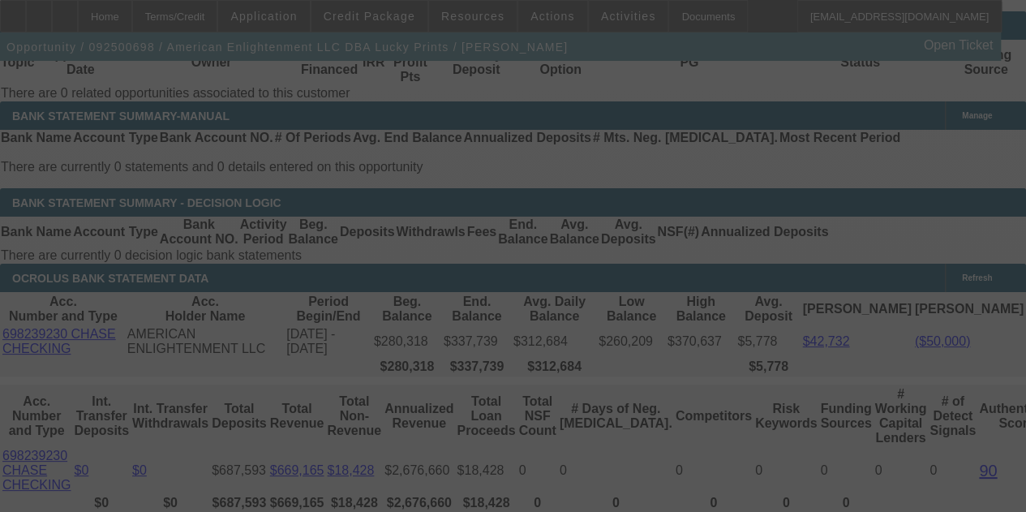
select select "0"
select select "0.1"
select select "4"
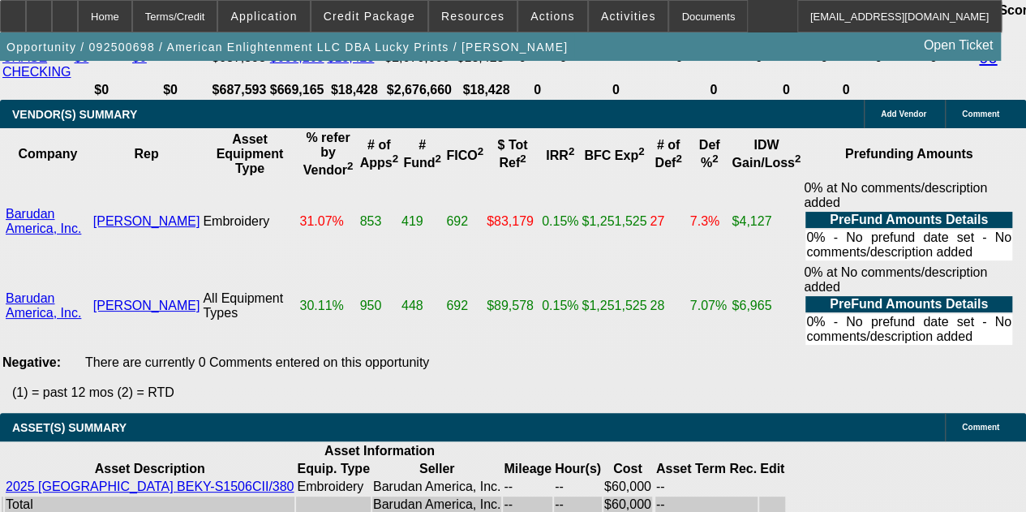
scroll to position [3173, 0]
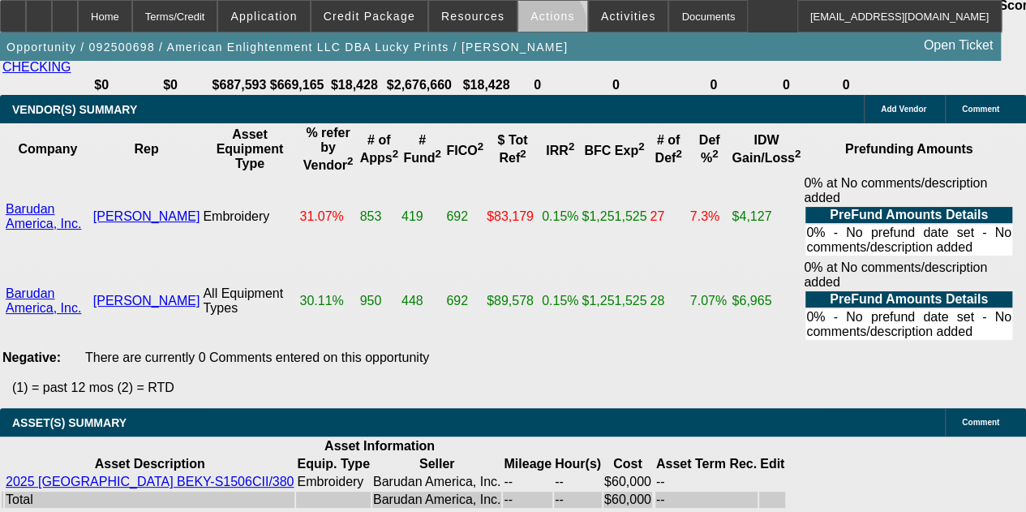
click at [537, 27] on span at bounding box center [552, 16] width 69 height 39
click at [465, 152] on div at bounding box center [513, 256] width 1026 height 512
click at [527, 7] on span at bounding box center [552, 16] width 69 height 39
click at [533, 30] on div at bounding box center [513, 256] width 1026 height 512
click at [530, 19] on span "Actions" at bounding box center [552, 16] width 45 height 13
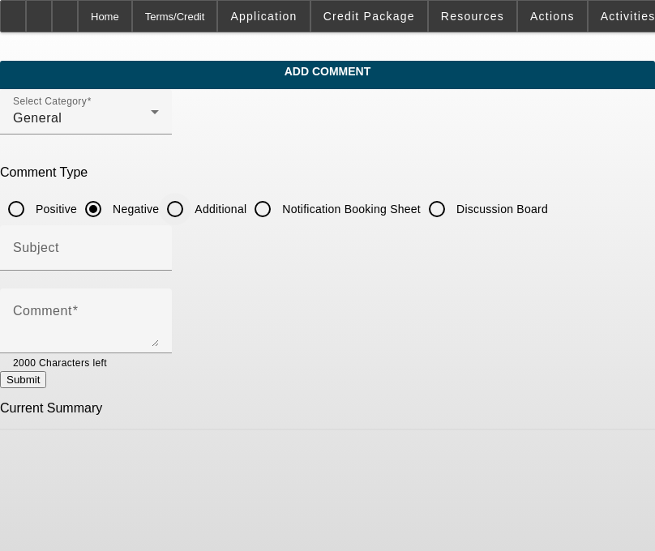
click at [191, 205] on input "Additional" at bounding box center [175, 209] width 32 height 32
radio input "true"
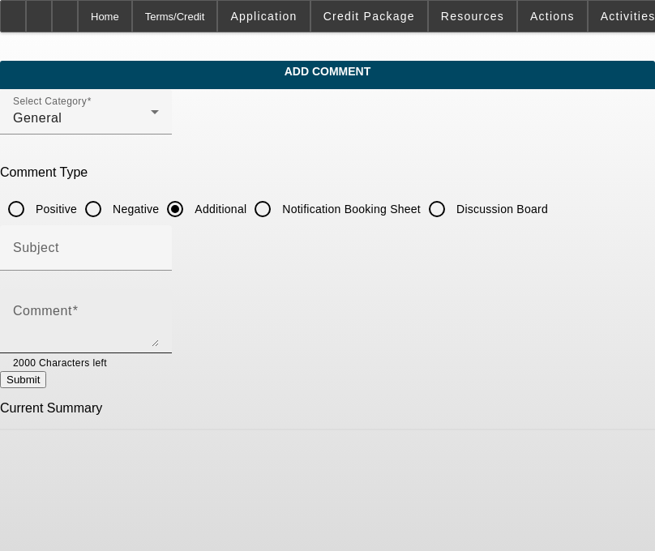
click at [148, 319] on textarea "Comment" at bounding box center [86, 327] width 146 height 39
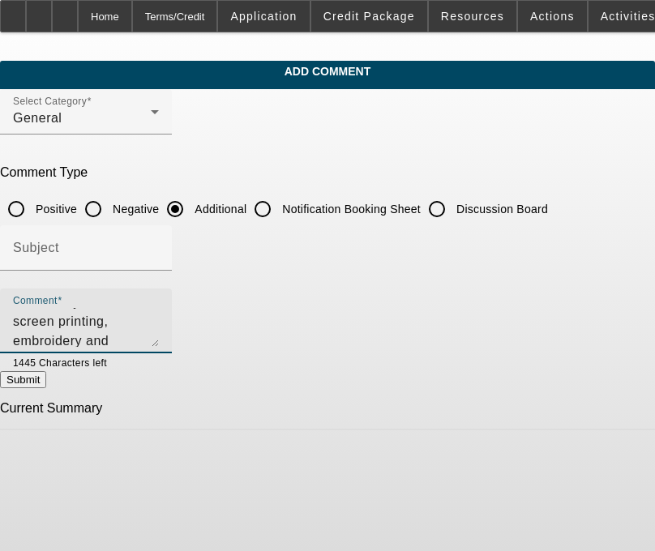
scroll to position [74, 0]
type textarea "American Enlightenment LLC DBA Lucky Prints is a screen printing, embroidery an…"
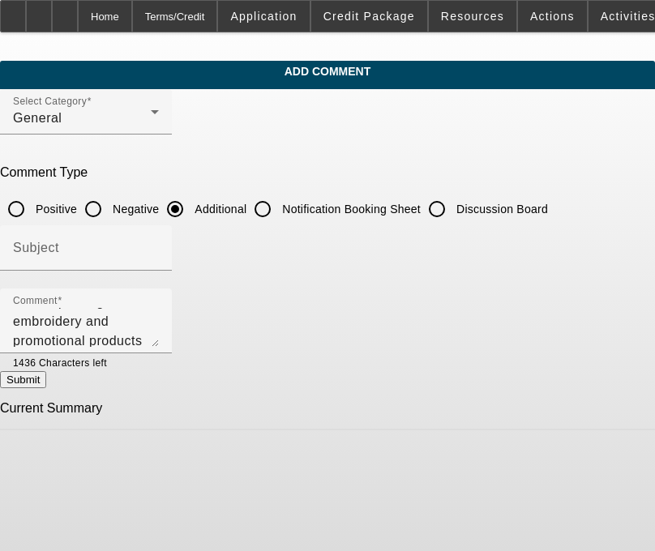
click at [46, 375] on button "Submit" at bounding box center [23, 379] width 46 height 17
radio input "true"
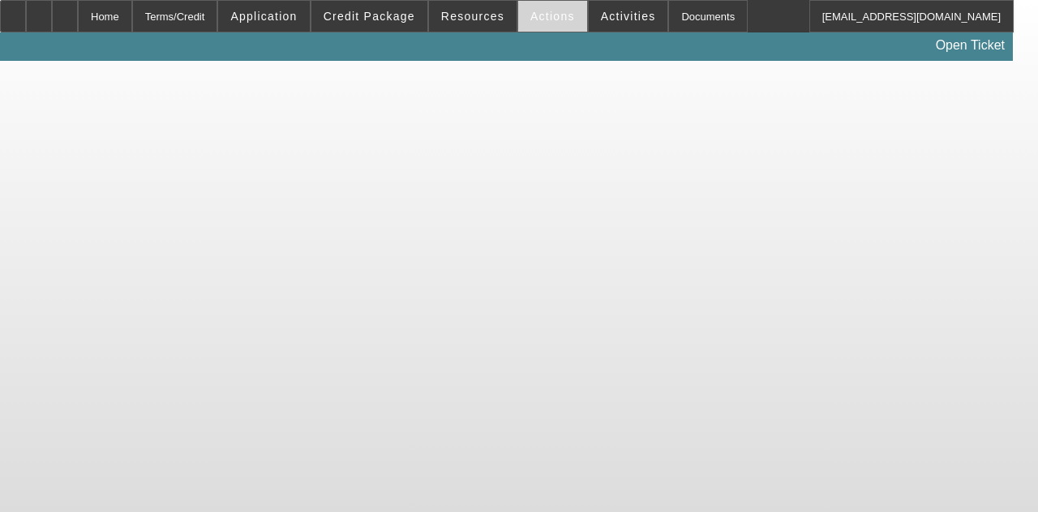
click at [548, 19] on span "Actions" at bounding box center [552, 16] width 45 height 13
click at [548, 19] on div at bounding box center [519, 256] width 1038 height 512
click at [548, 19] on span "Actions" at bounding box center [552, 16] width 45 height 13
click at [532, 17] on div at bounding box center [519, 256] width 1038 height 512
click at [463, 28] on span at bounding box center [473, 16] width 88 height 39
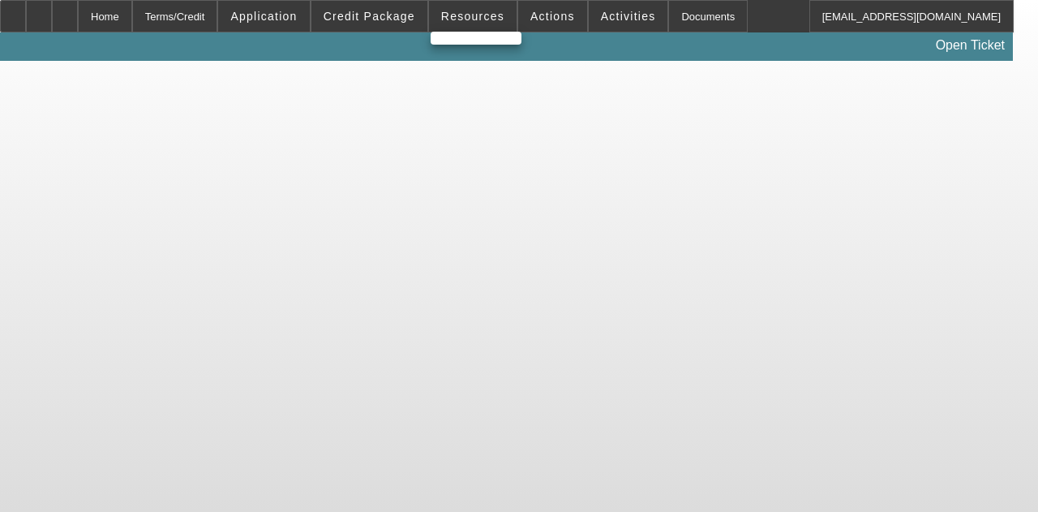
click at [519, 116] on div at bounding box center [519, 256] width 1038 height 512
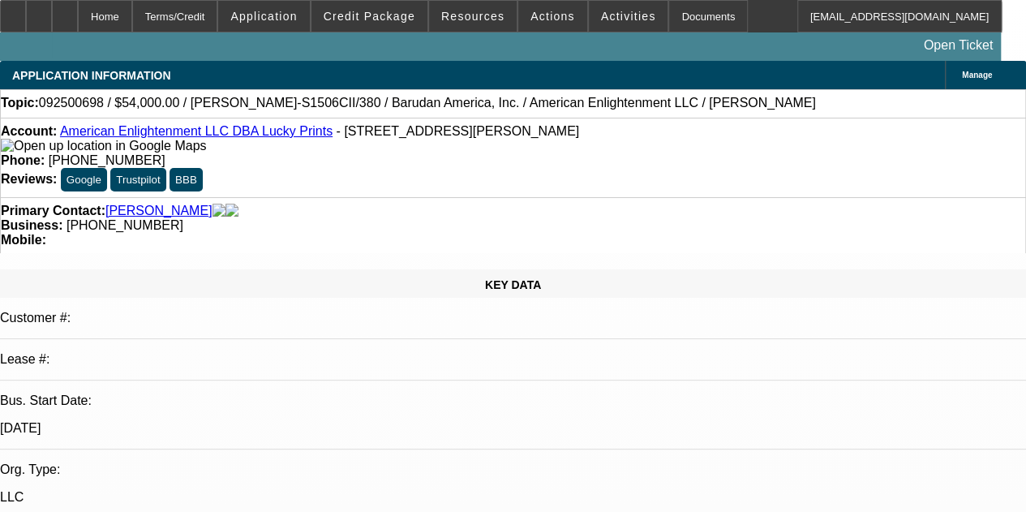
select select "0"
select select "0.1"
select select "1"
select select "4"
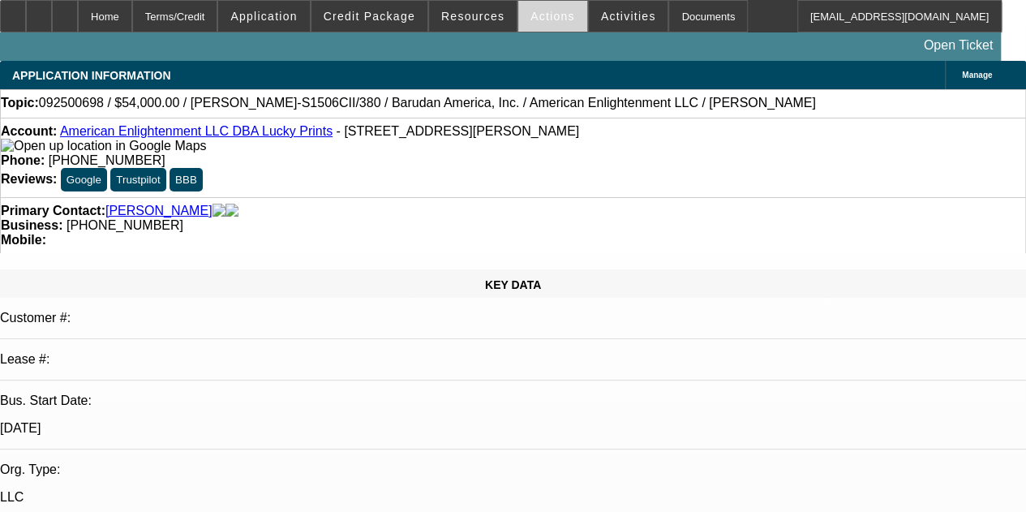
click at [531, 18] on span "Actions" at bounding box center [552, 16] width 45 height 13
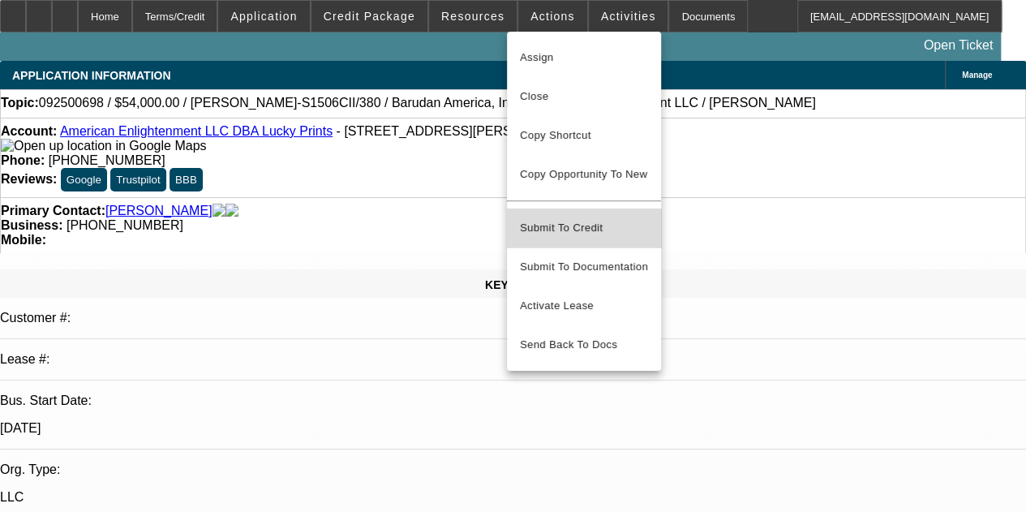
click at [593, 218] on span "Submit To Credit" at bounding box center [584, 227] width 128 height 19
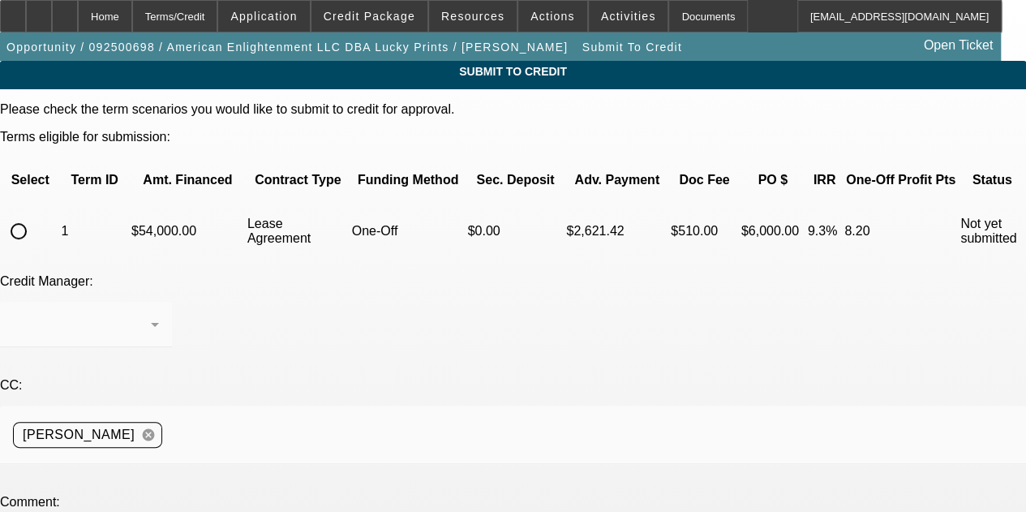
click at [35, 216] on input "radio" at bounding box center [18, 231] width 32 height 32
radio input "true"
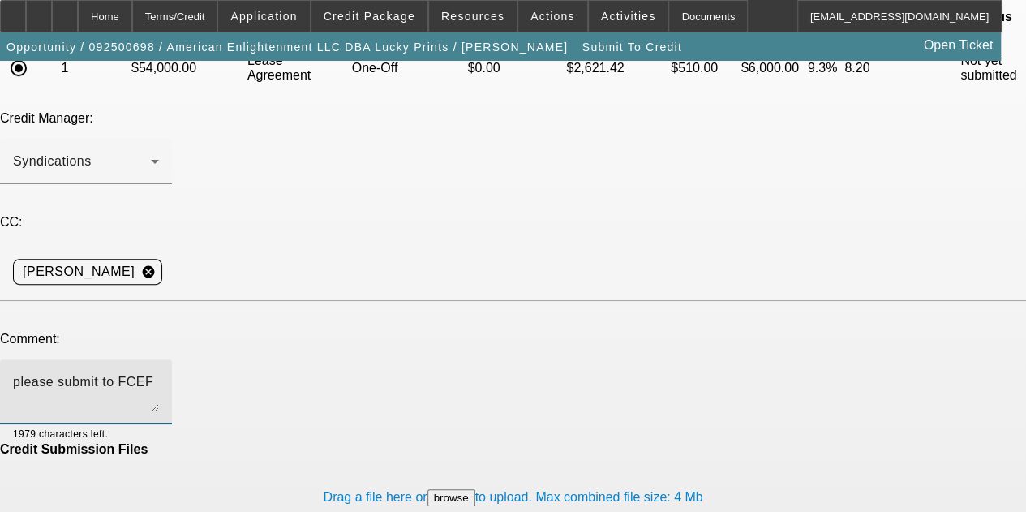
scroll to position [177, 0]
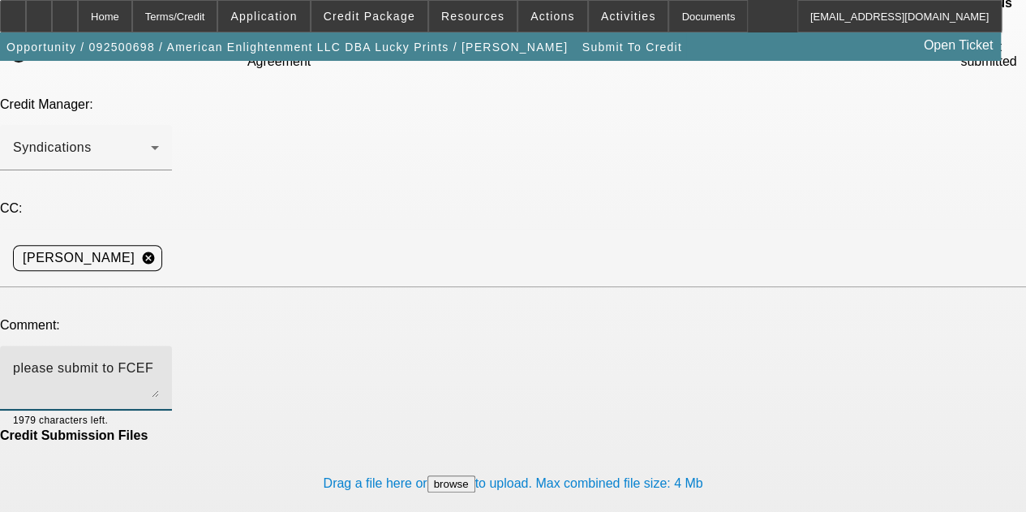
type textarea "please submit to FCEF"
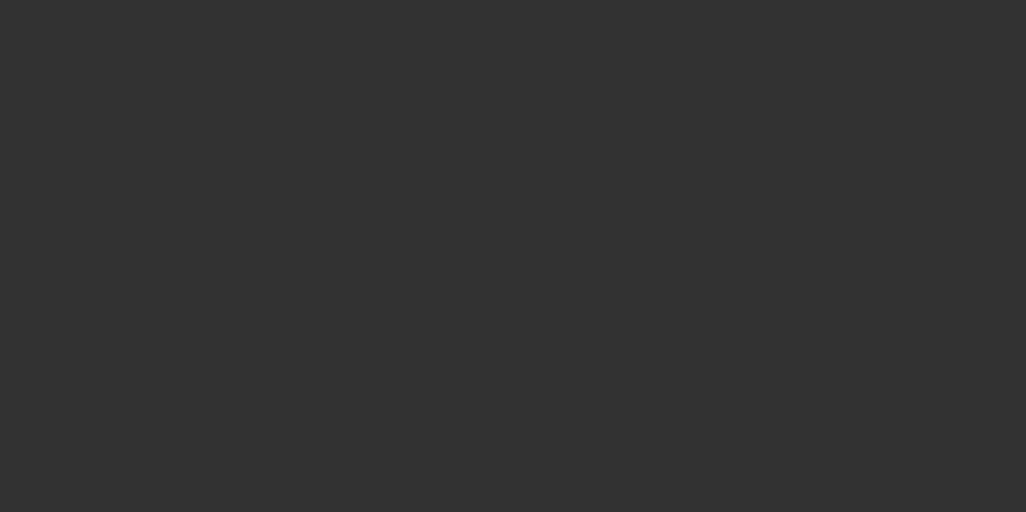
select select "0"
select select "0.1"
select select "4"
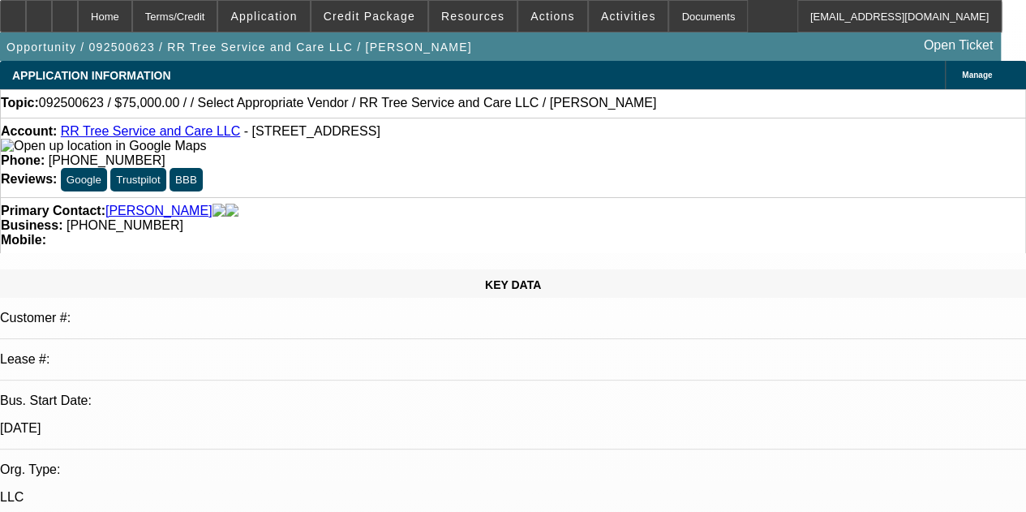
select select "0"
select select "6"
click at [52, 21] on div at bounding box center [39, 16] width 26 height 32
